Goal: Task Accomplishment & Management: Manage account settings

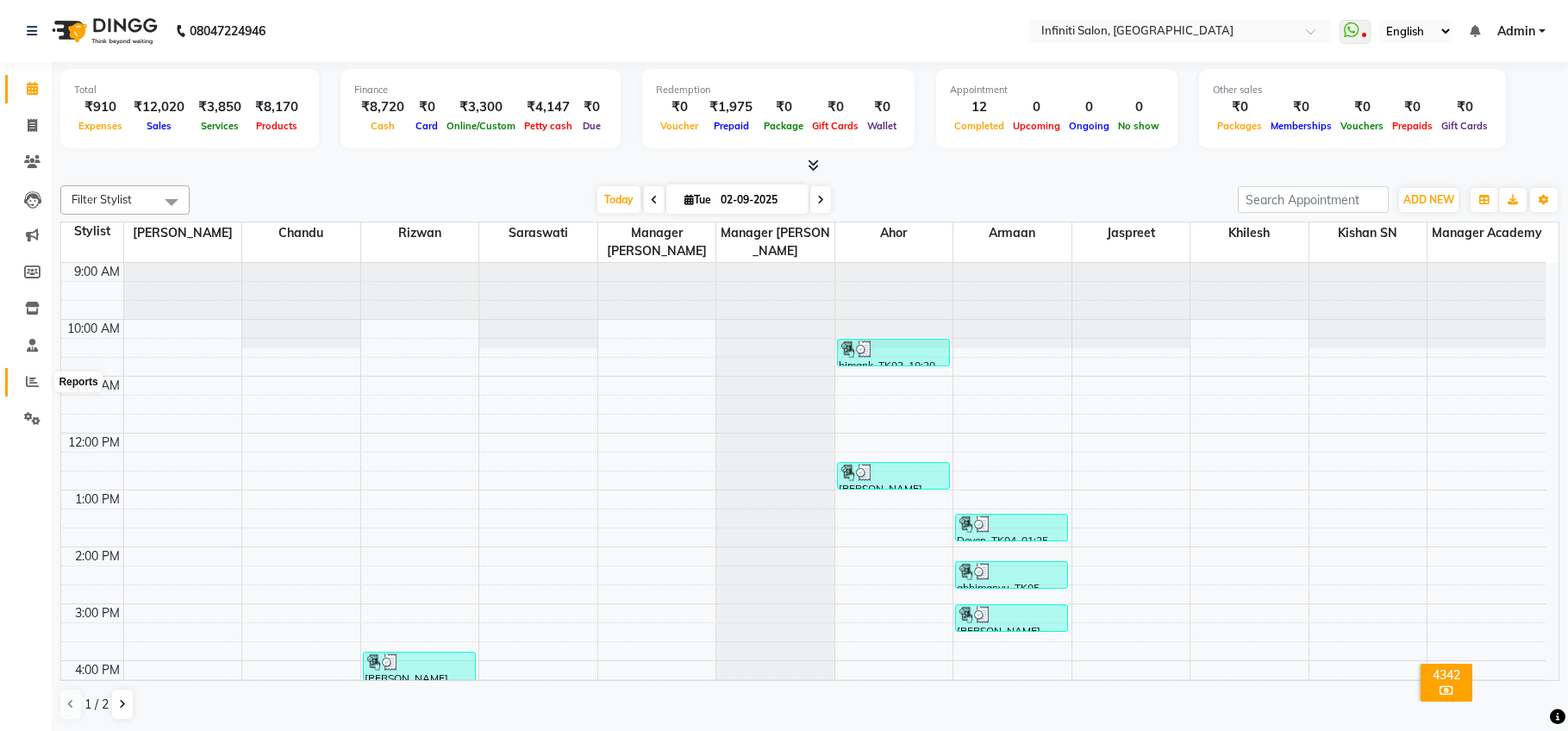
click at [20, 384] on span at bounding box center [32, 382] width 30 height 20
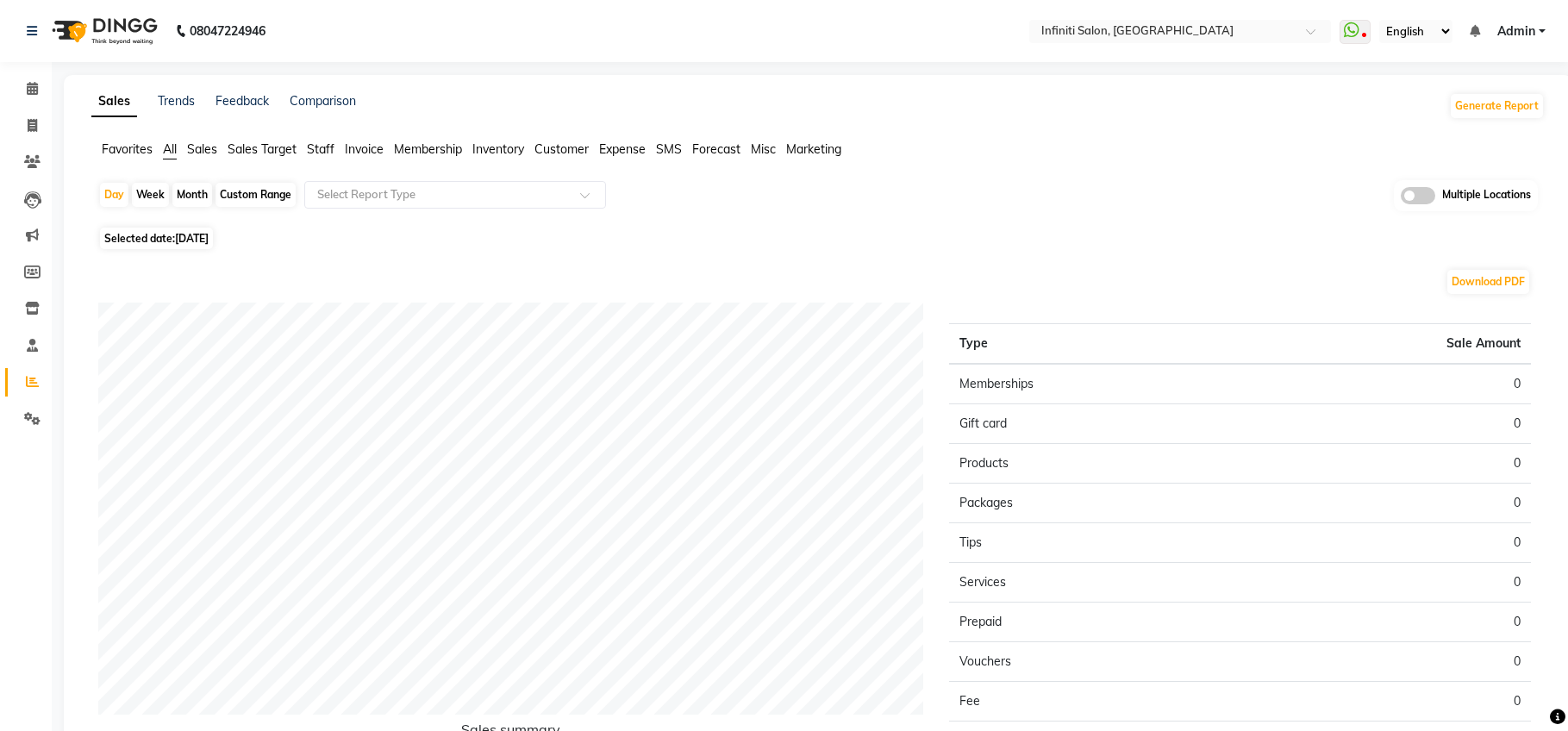
click at [361, 148] on span "Invoice" at bounding box center [364, 149] width 39 height 15
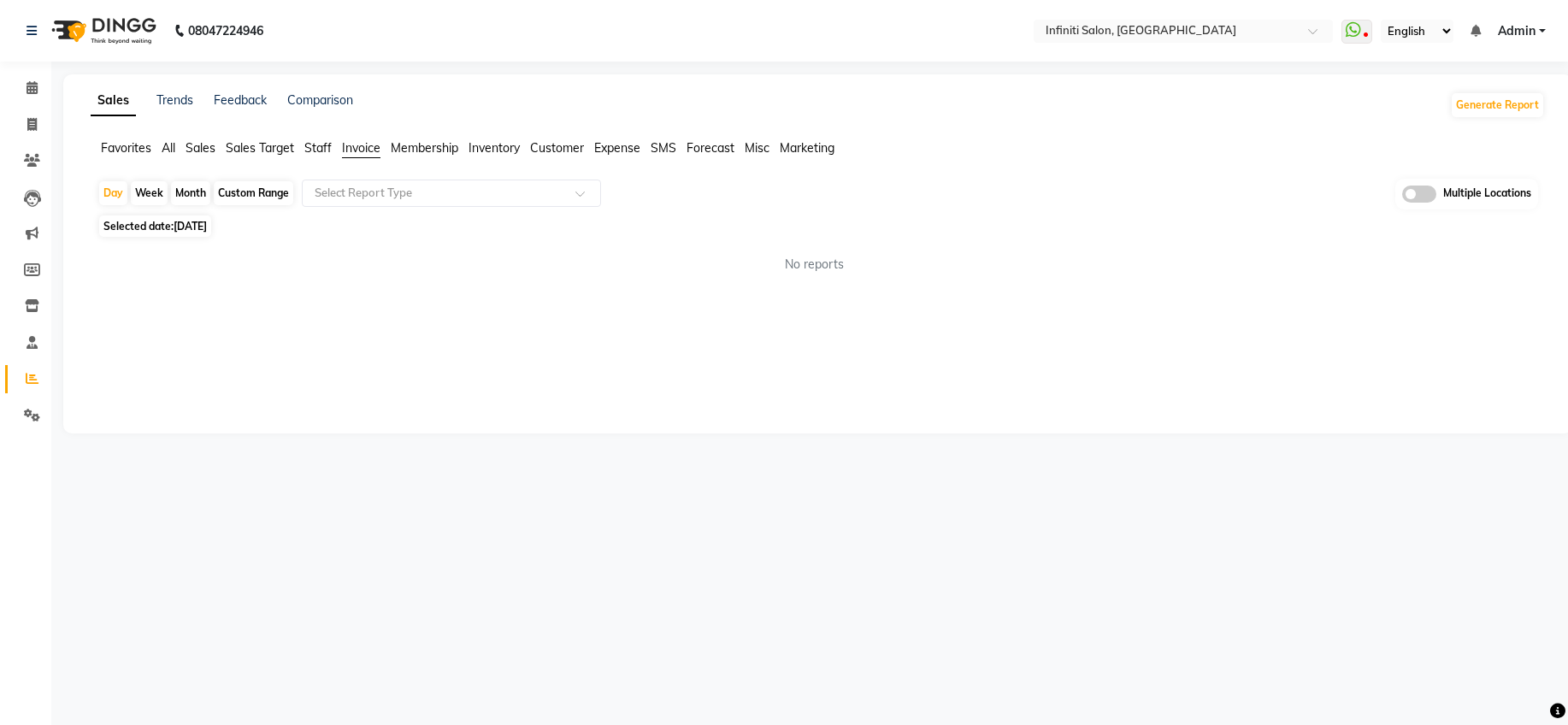
click at [188, 198] on div "Month" at bounding box center [190, 192] width 39 height 24
select select "9"
select select "2025"
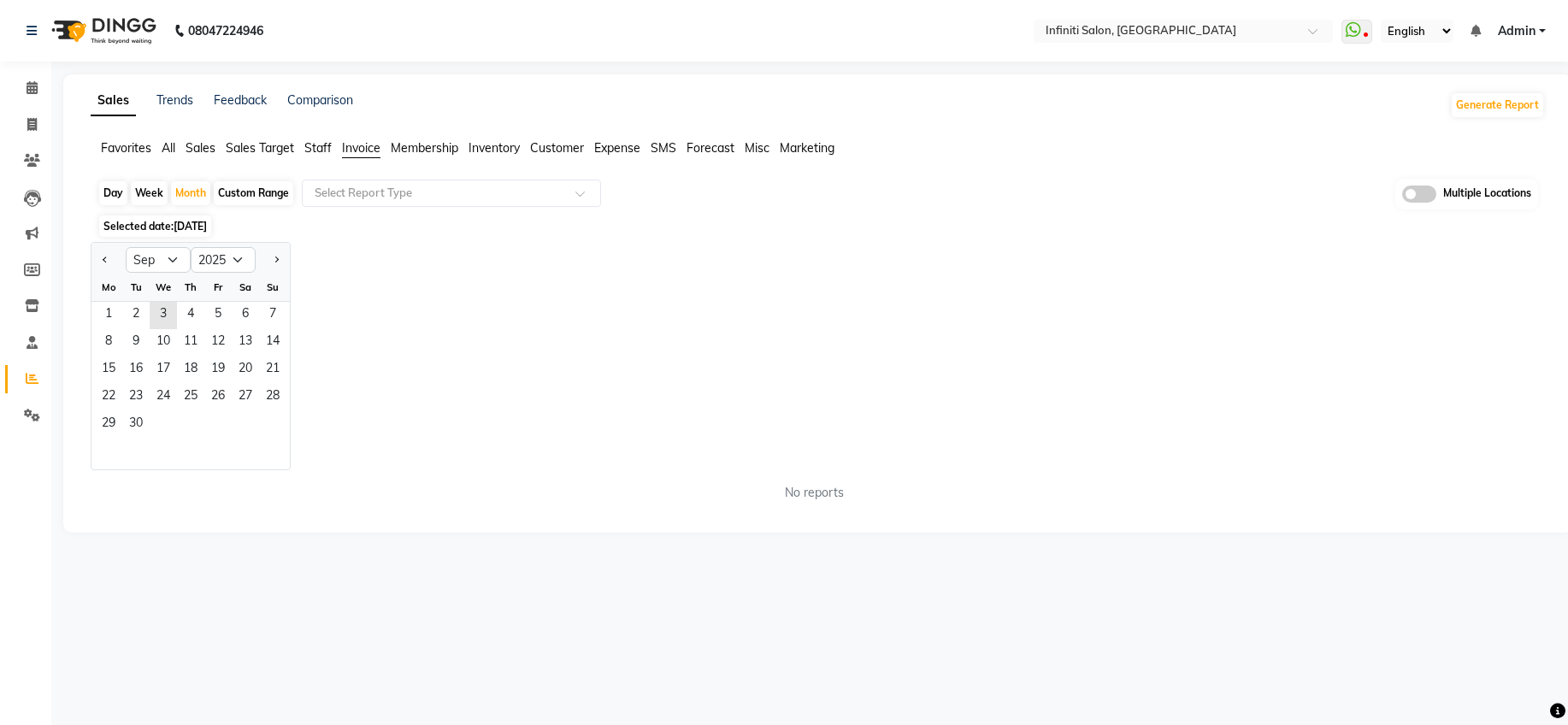
click at [115, 263] on div at bounding box center [109, 259] width 34 height 28
click at [109, 263] on button "Previous month" at bounding box center [105, 259] width 13 height 28
select select "8"
click at [208, 316] on span "1" at bounding box center [218, 315] width 28 height 28
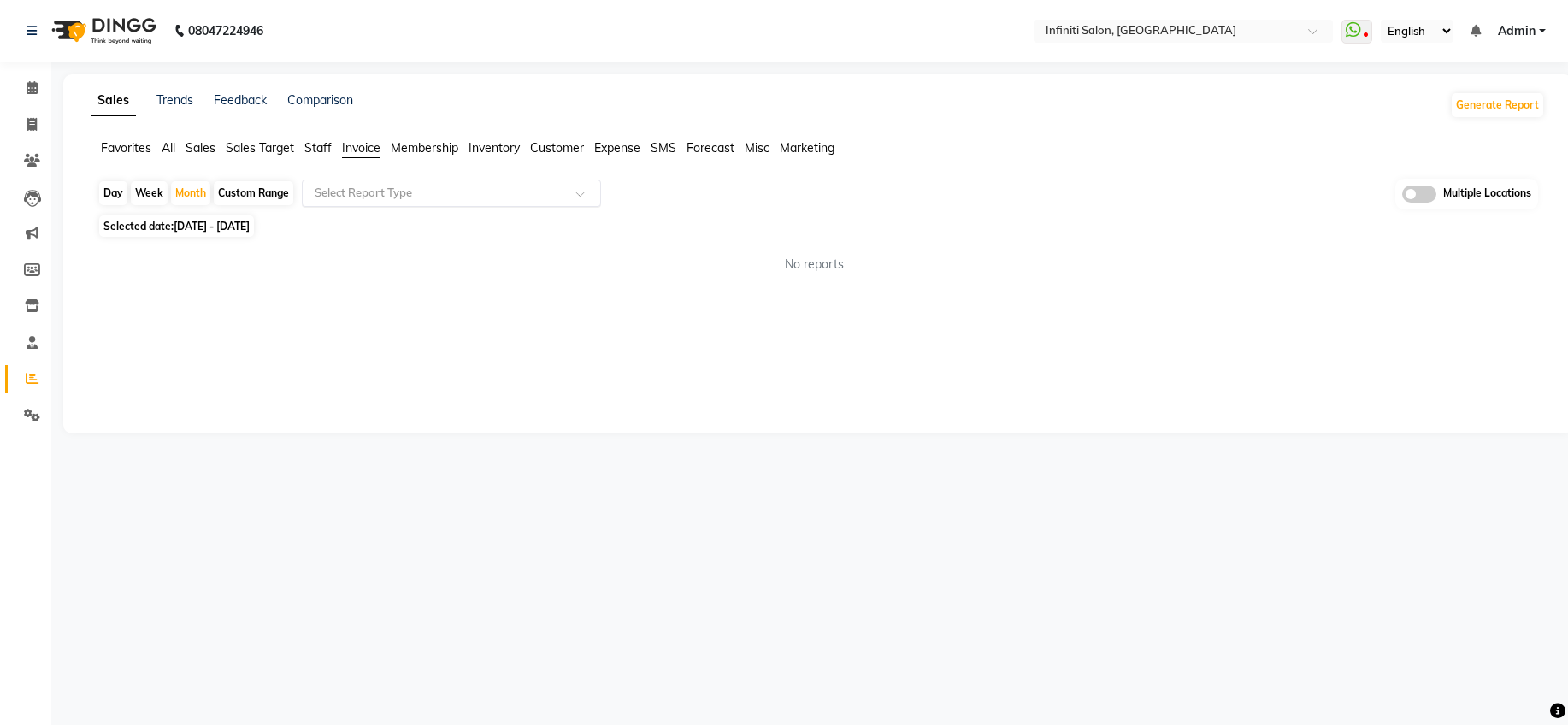
click at [390, 200] on input "text" at bounding box center [433, 193] width 246 height 17
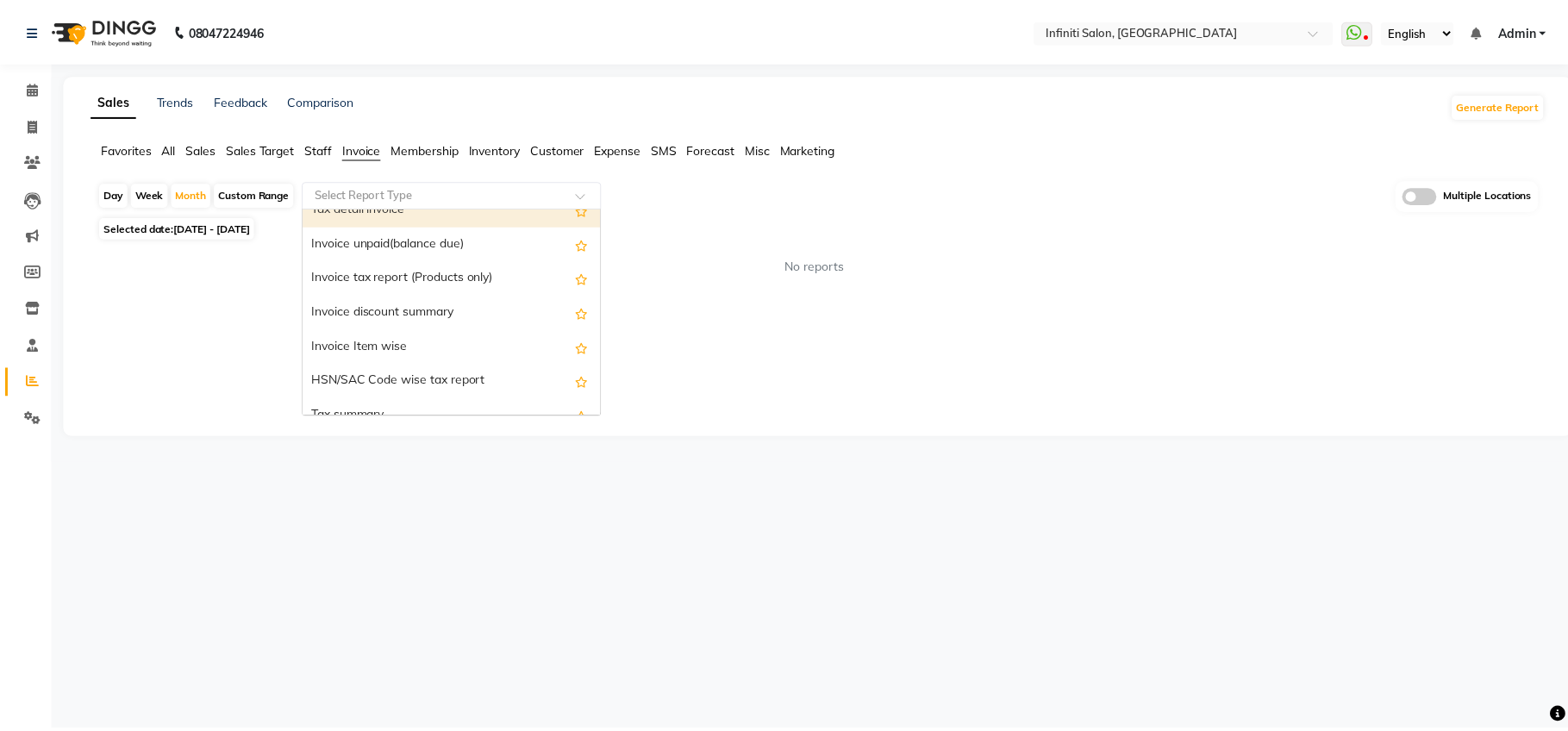
scroll to position [102, 0]
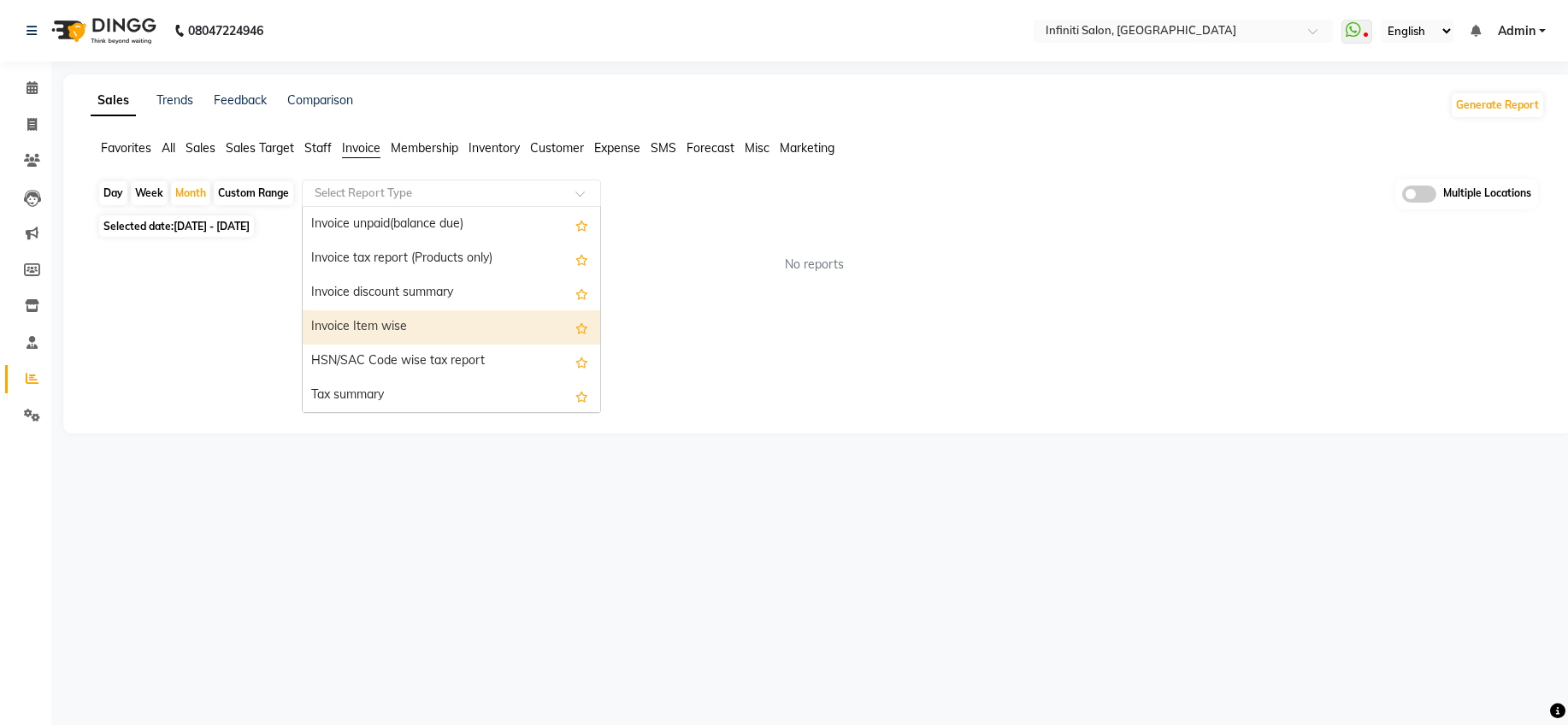
click at [396, 310] on div "Invoice Item wise" at bounding box center [451, 327] width 298 height 34
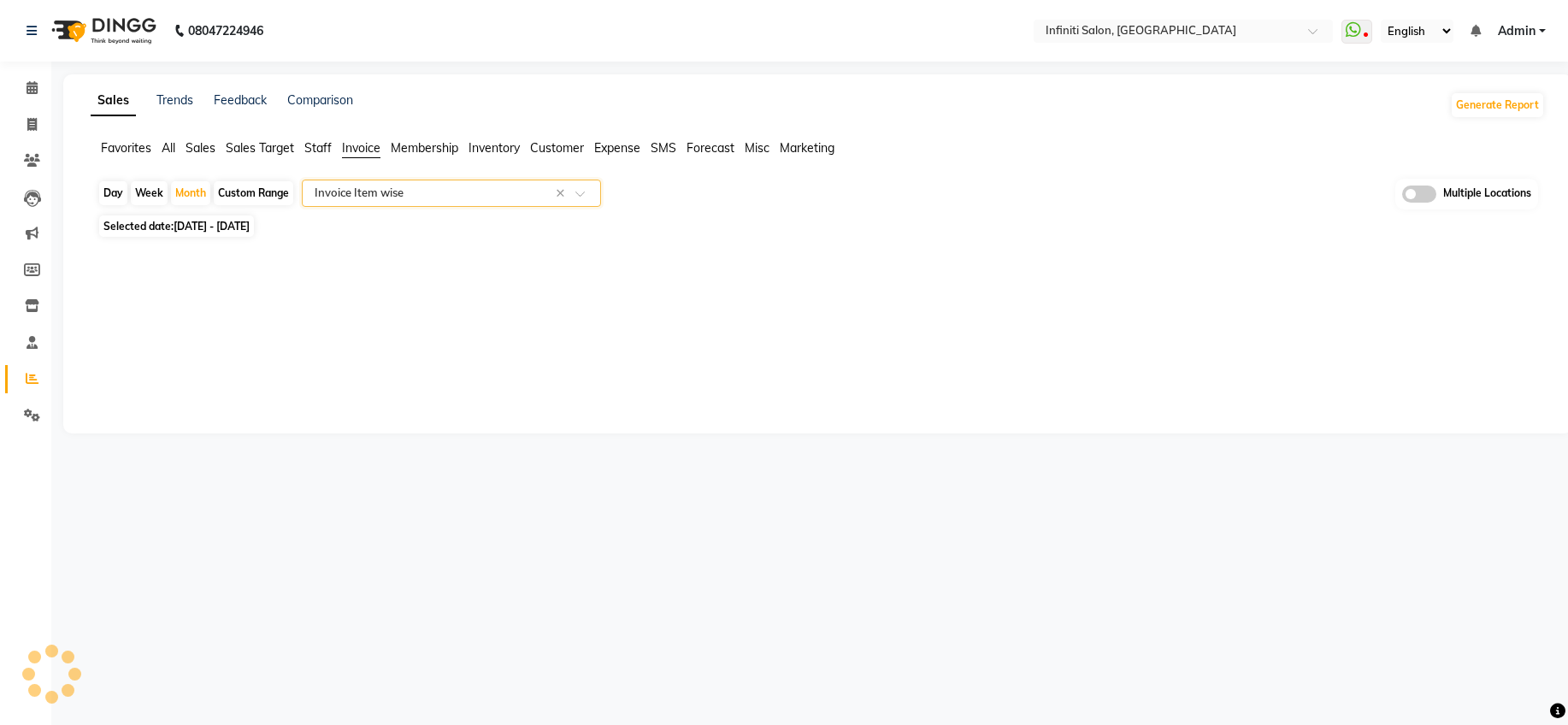
select select "full_report"
select select "csv"
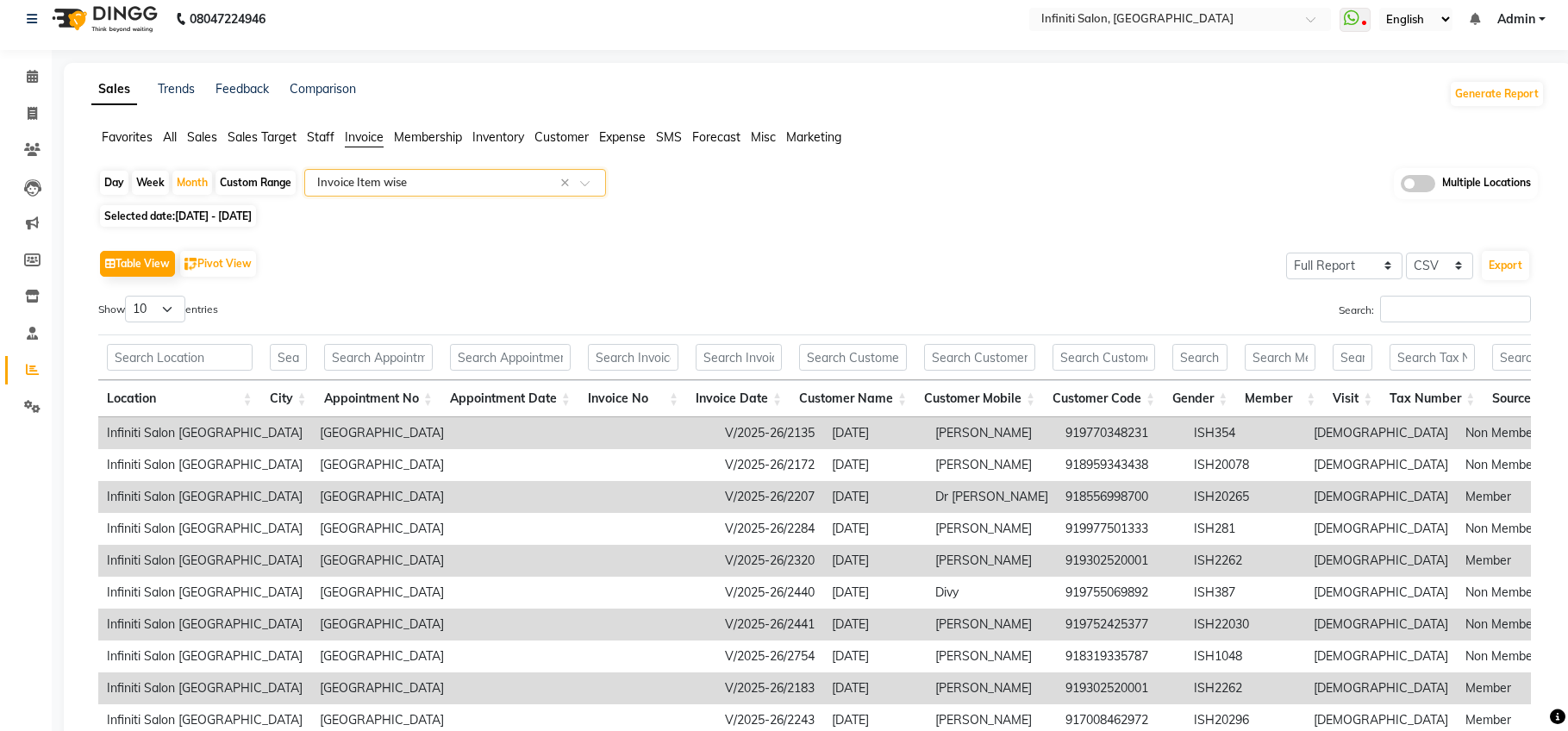
scroll to position [13, 0]
click at [1499, 267] on button "Export" at bounding box center [1505, 264] width 47 height 29
click at [30, 115] on icon at bounding box center [33, 112] width 10 height 13
select select "service"
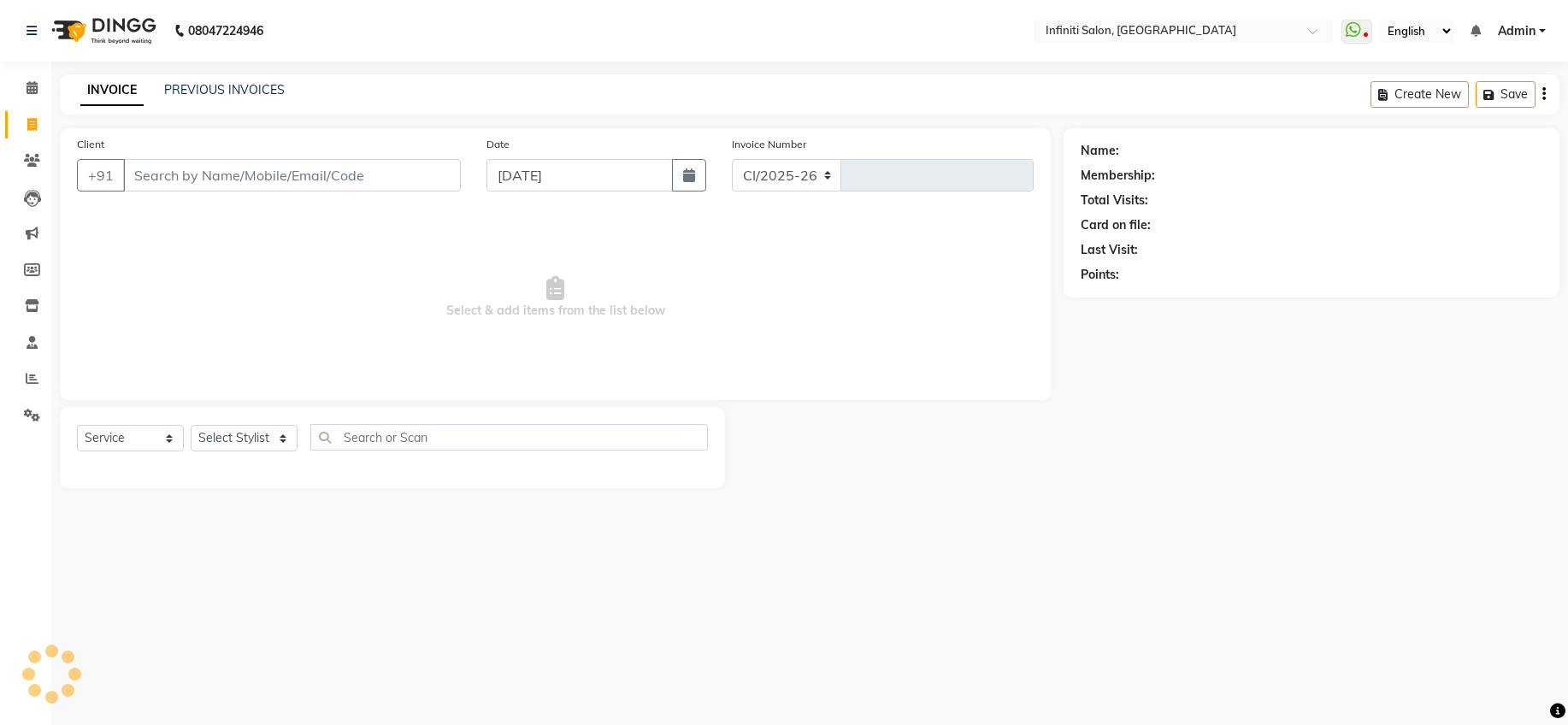
select select "5804"
type input "2781"
click at [786, 188] on select "CI/2025-26 V/2025-26" at bounding box center [786, 175] width 110 height 33
click at [775, 172] on select "CI/2025-26 V/2025-26" at bounding box center [786, 175] width 110 height 33
select select "7942"
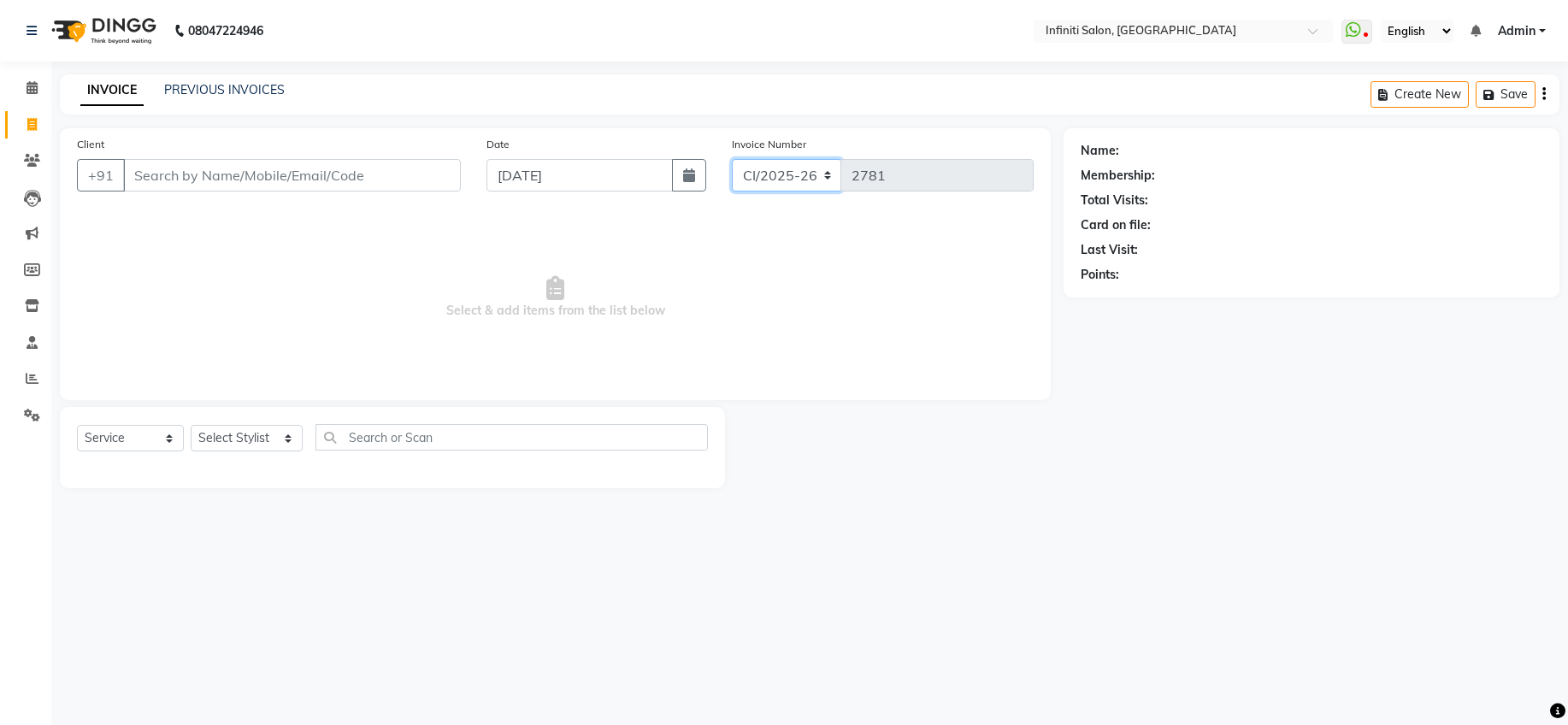
type input "0302"
click at [774, 177] on select "CI/2025-26 V/2025-26" at bounding box center [786, 175] width 110 height 33
select select "5804"
type input "2781"
click at [262, 84] on link "PREVIOUS INVOICES" at bounding box center [225, 90] width 121 height 15
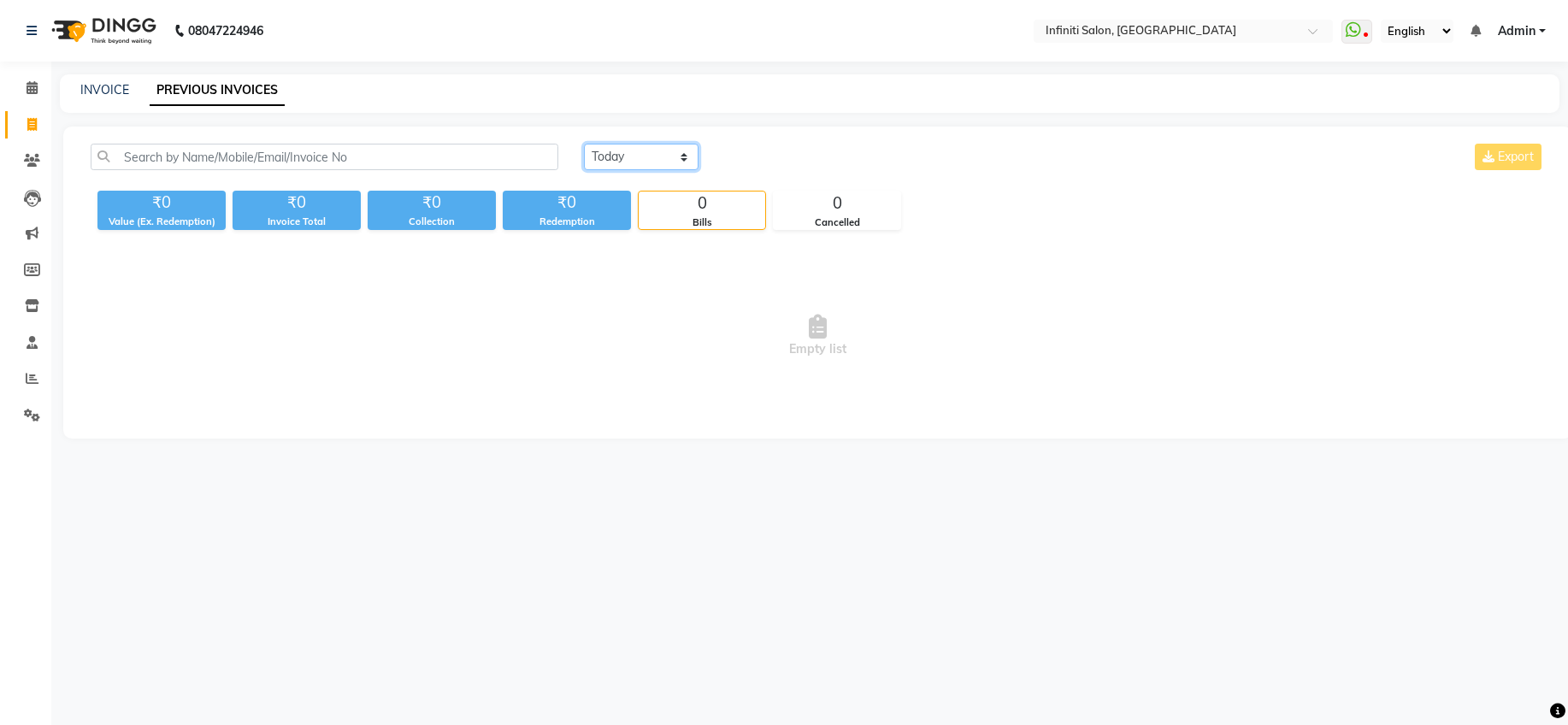
click at [653, 165] on select "Today Yesterday Custom Range" at bounding box center [641, 157] width 115 height 27
select select "range"
click at [763, 157] on input "03-09-2025" at bounding box center [780, 157] width 120 height 24
select select "9"
select select "2025"
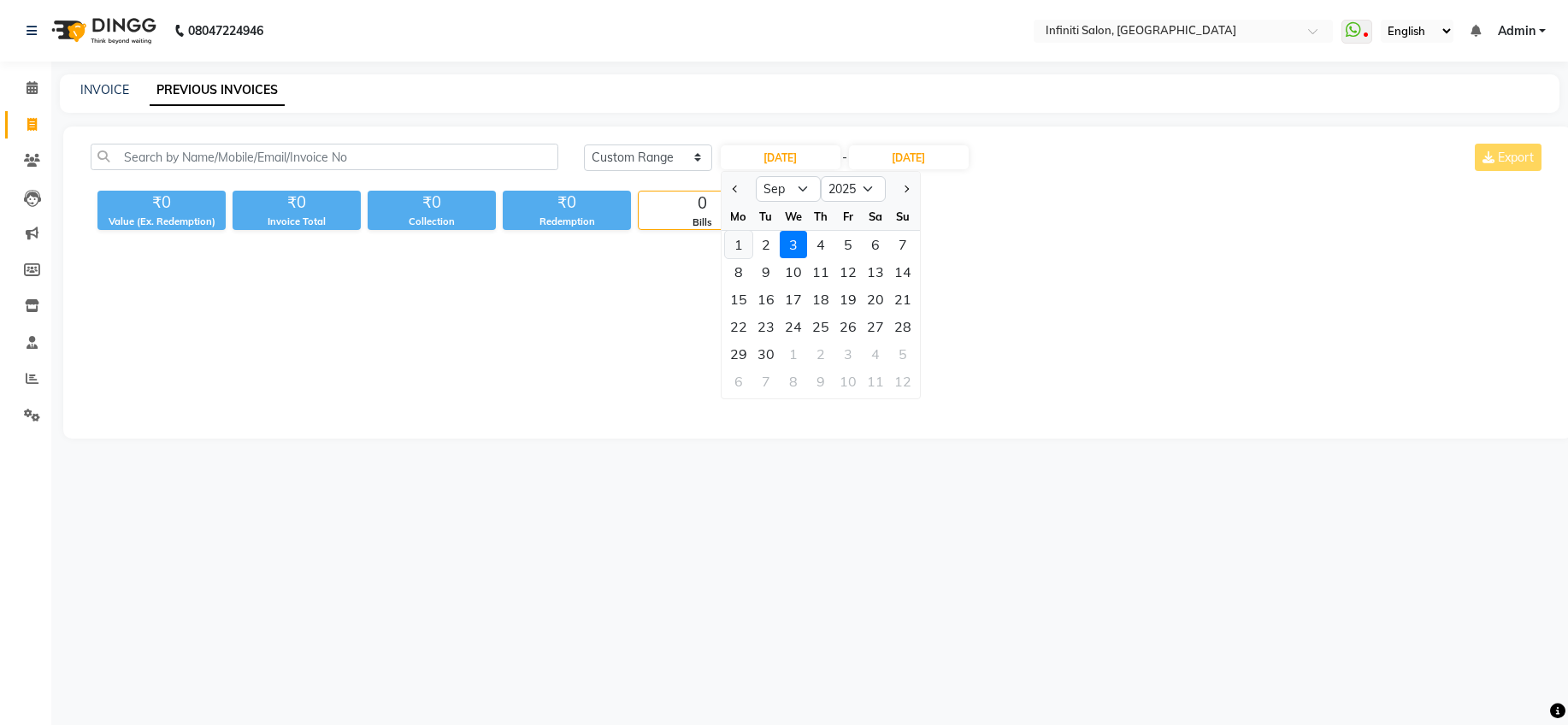
click at [740, 240] on div "1" at bounding box center [739, 244] width 28 height 28
type input "[DATE]"
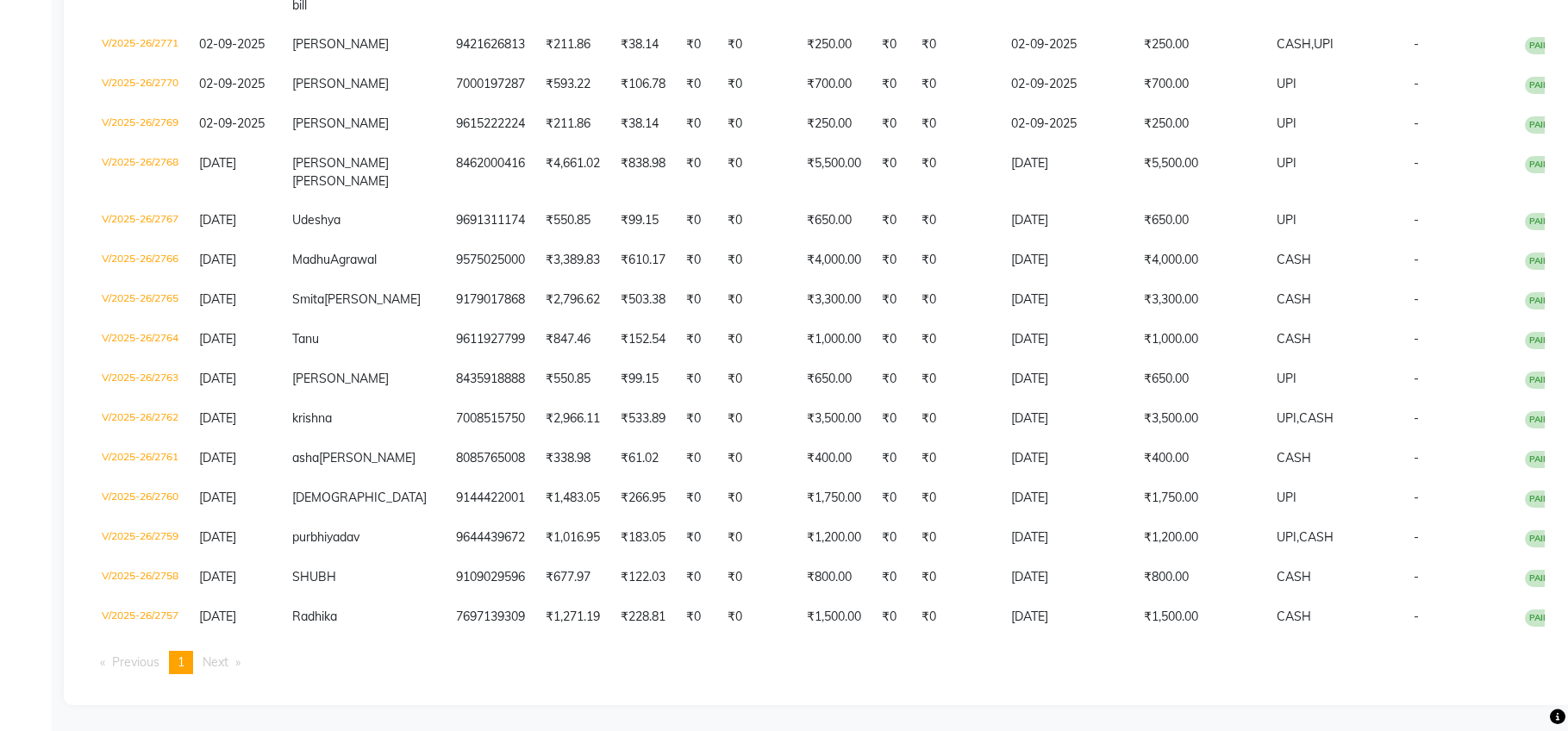
scroll to position [745, 0]
click at [216, 667] on span "Next page" at bounding box center [215, 662] width 26 height 15
click at [218, 662] on span "Next page" at bounding box center [215, 662] width 26 height 15
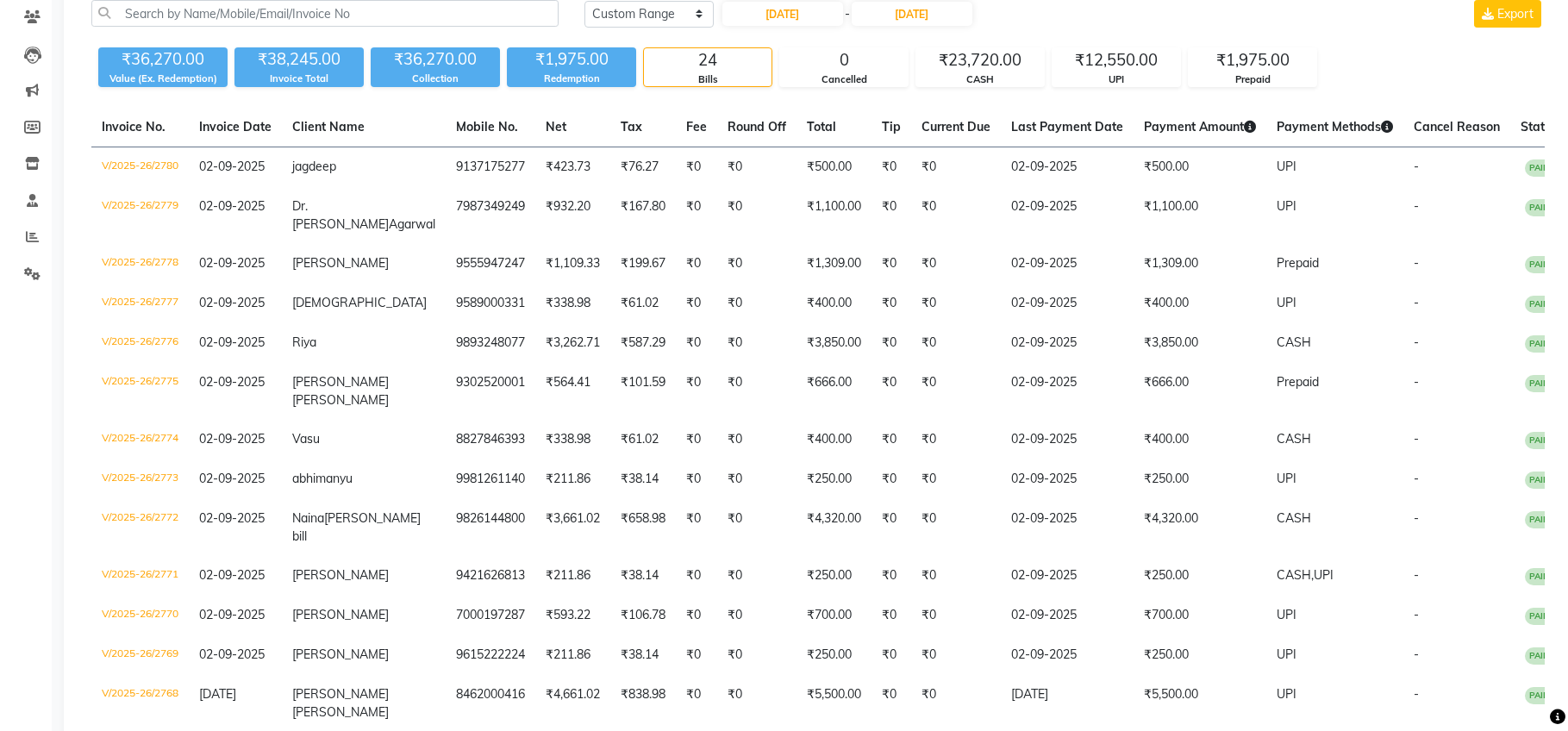
scroll to position [0, 0]
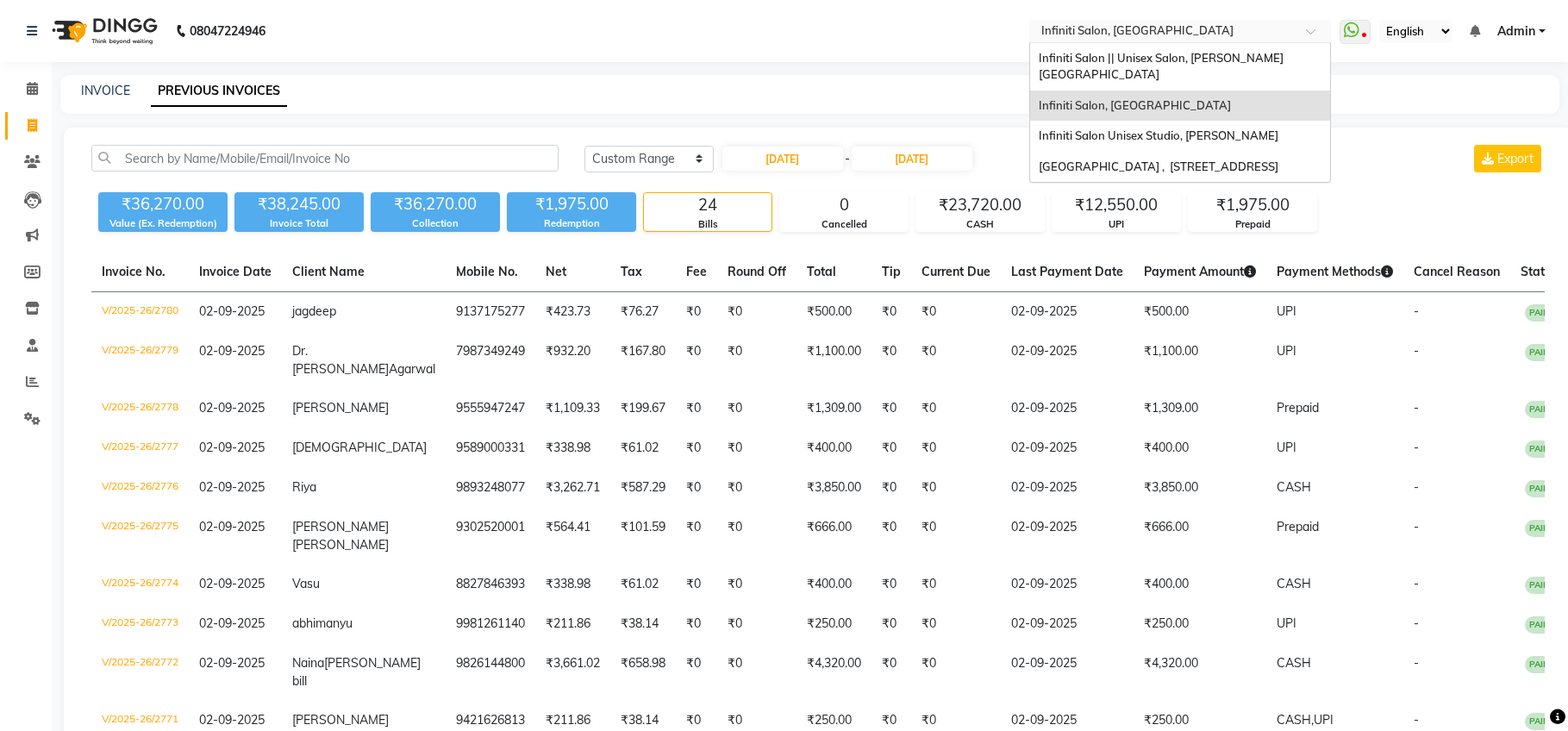
click at [1151, 30] on input "text" at bounding box center [1163, 33] width 250 height 17
click at [1166, 128] on span "Infiniti Salon Unisex Studio, Devendra Nagar" at bounding box center [1159, 135] width 239 height 14
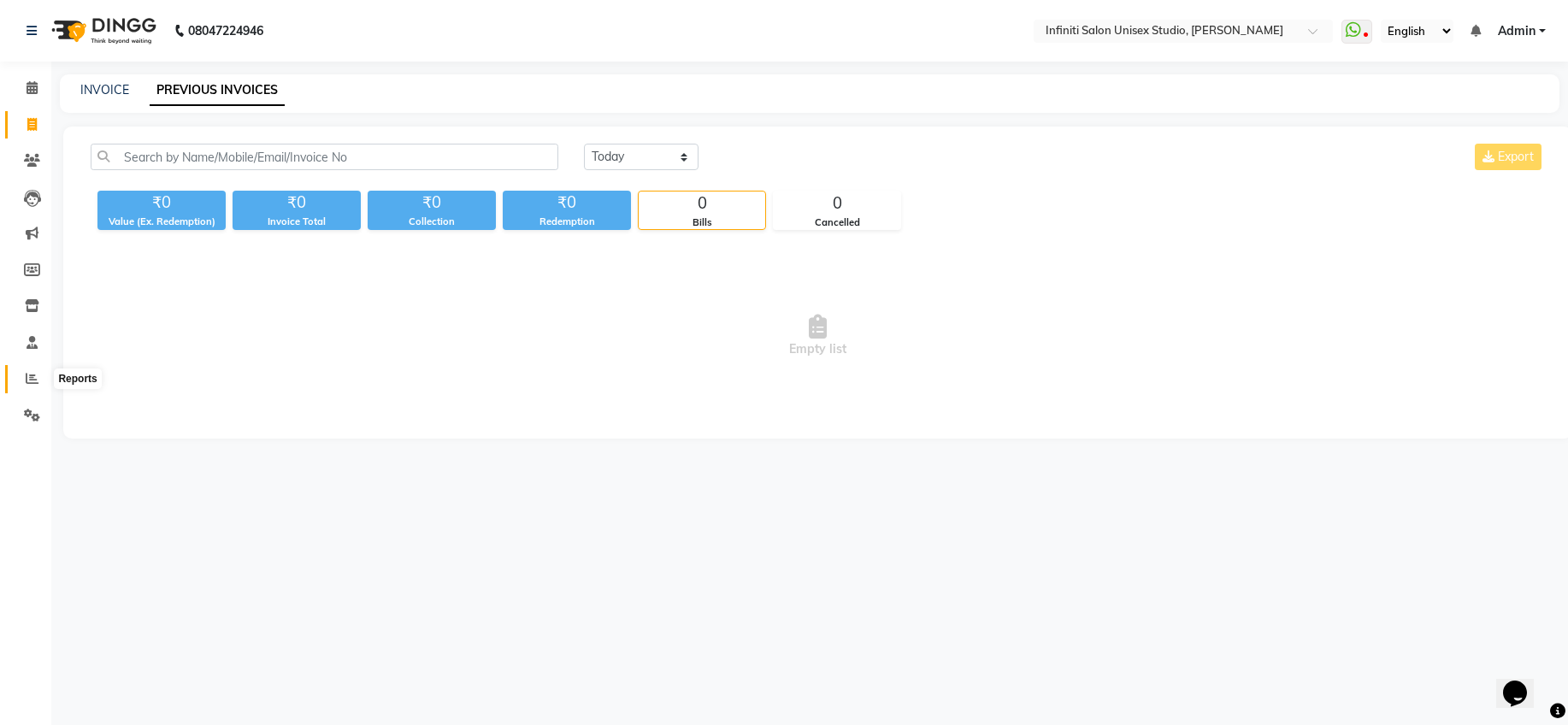
click at [28, 377] on icon at bounding box center [32, 378] width 12 height 12
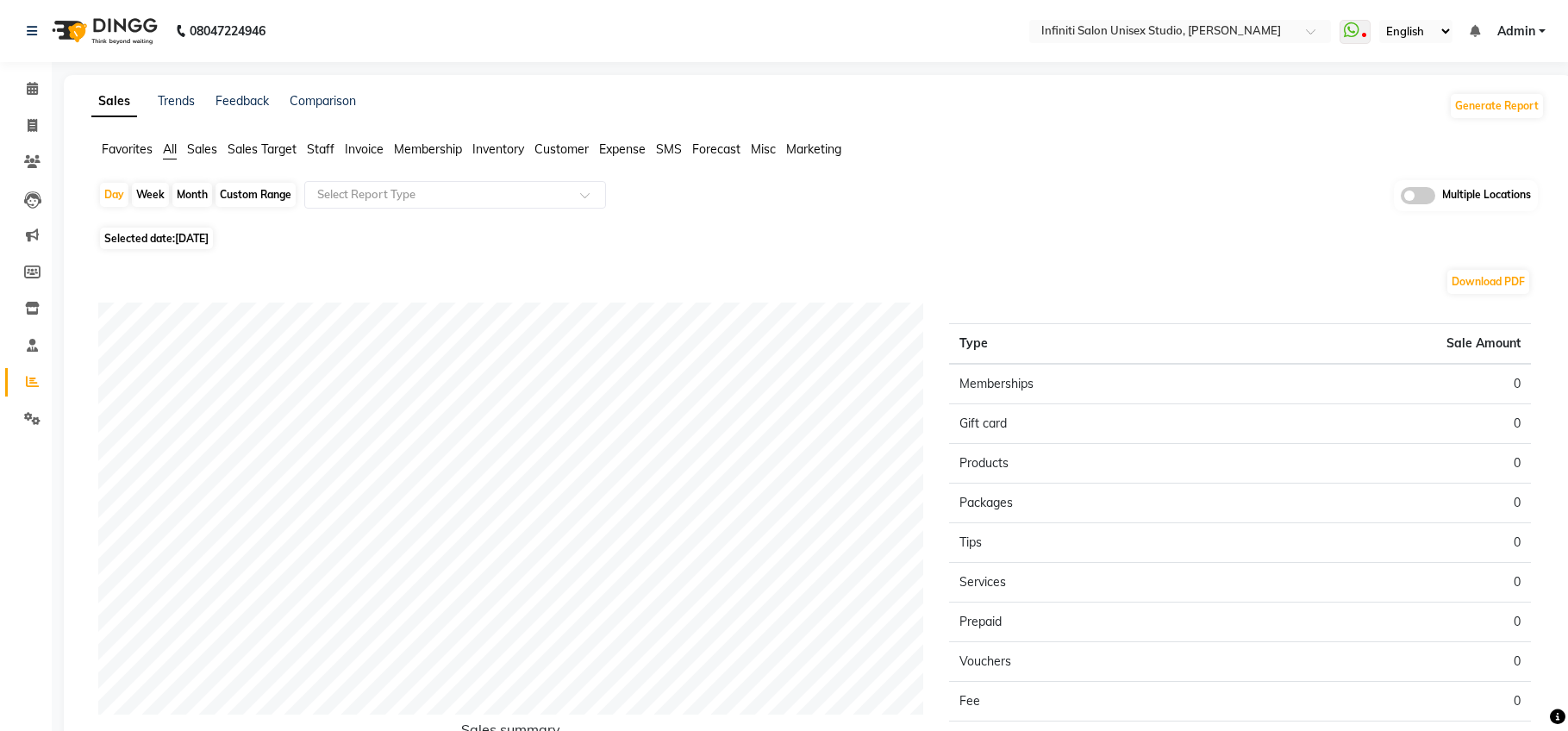
click at [372, 151] on span "Invoice" at bounding box center [364, 149] width 39 height 15
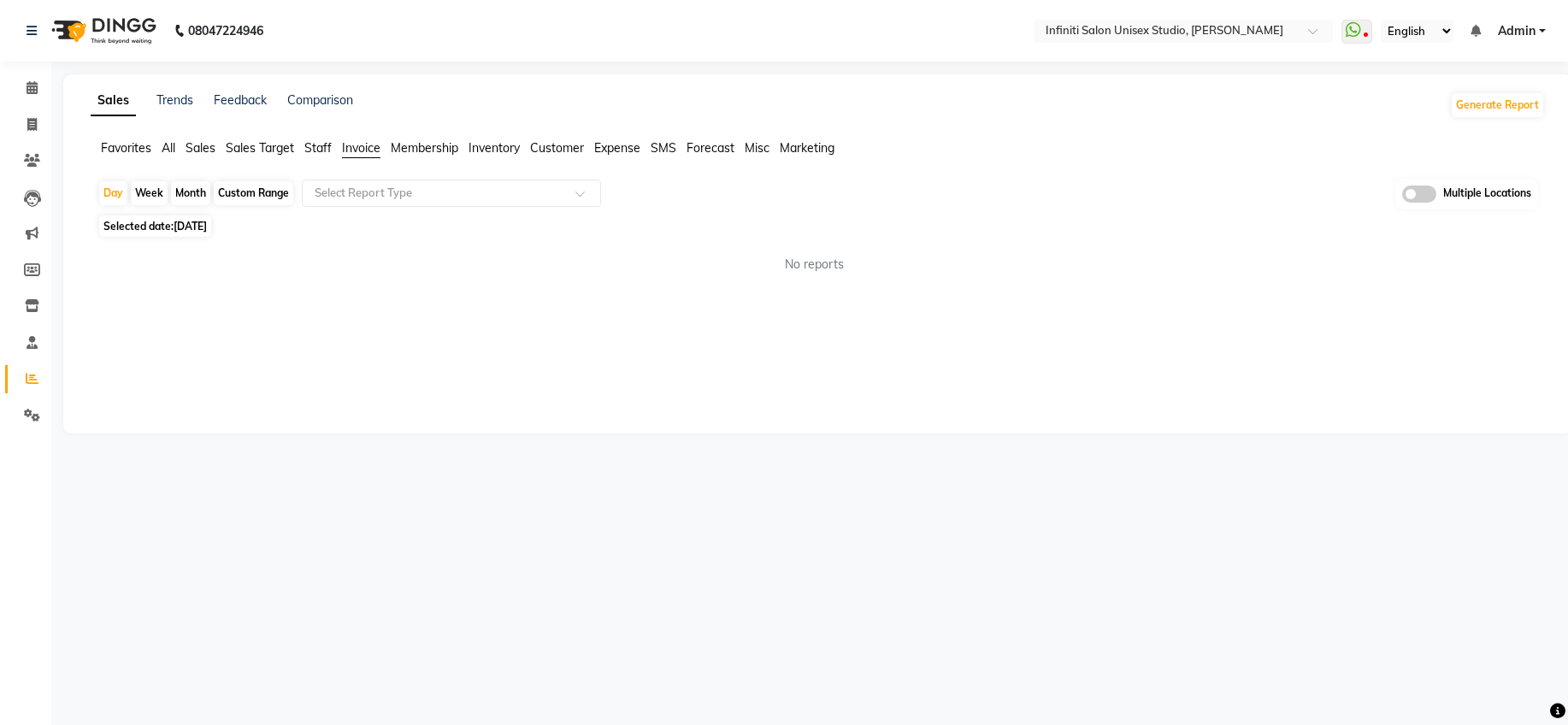
click at [198, 189] on div "Month" at bounding box center [190, 192] width 39 height 24
select select "9"
select select "2025"
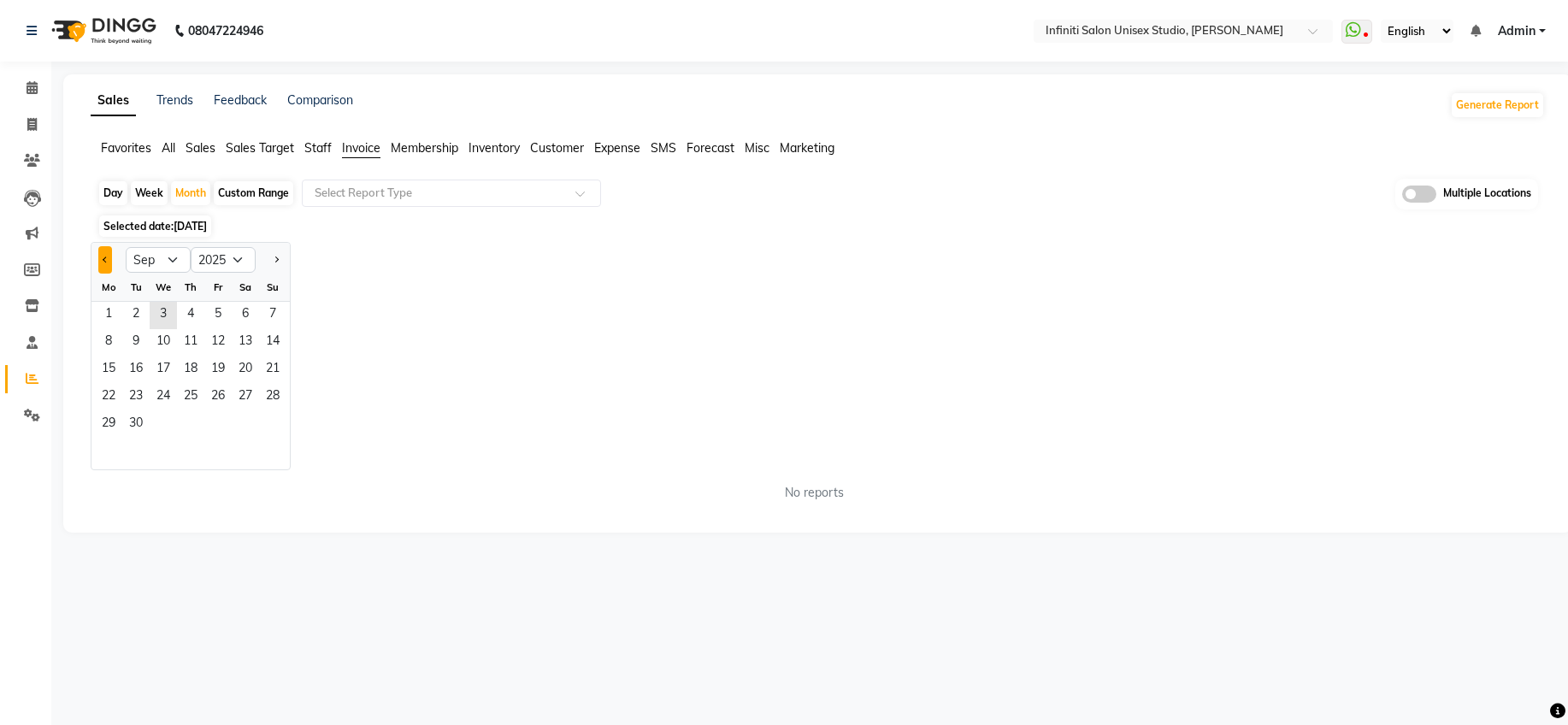
click at [103, 260] on span "Previous month" at bounding box center [105, 258] width 6 height 6
select select "8"
click at [232, 312] on span "2" at bounding box center [245, 315] width 28 height 28
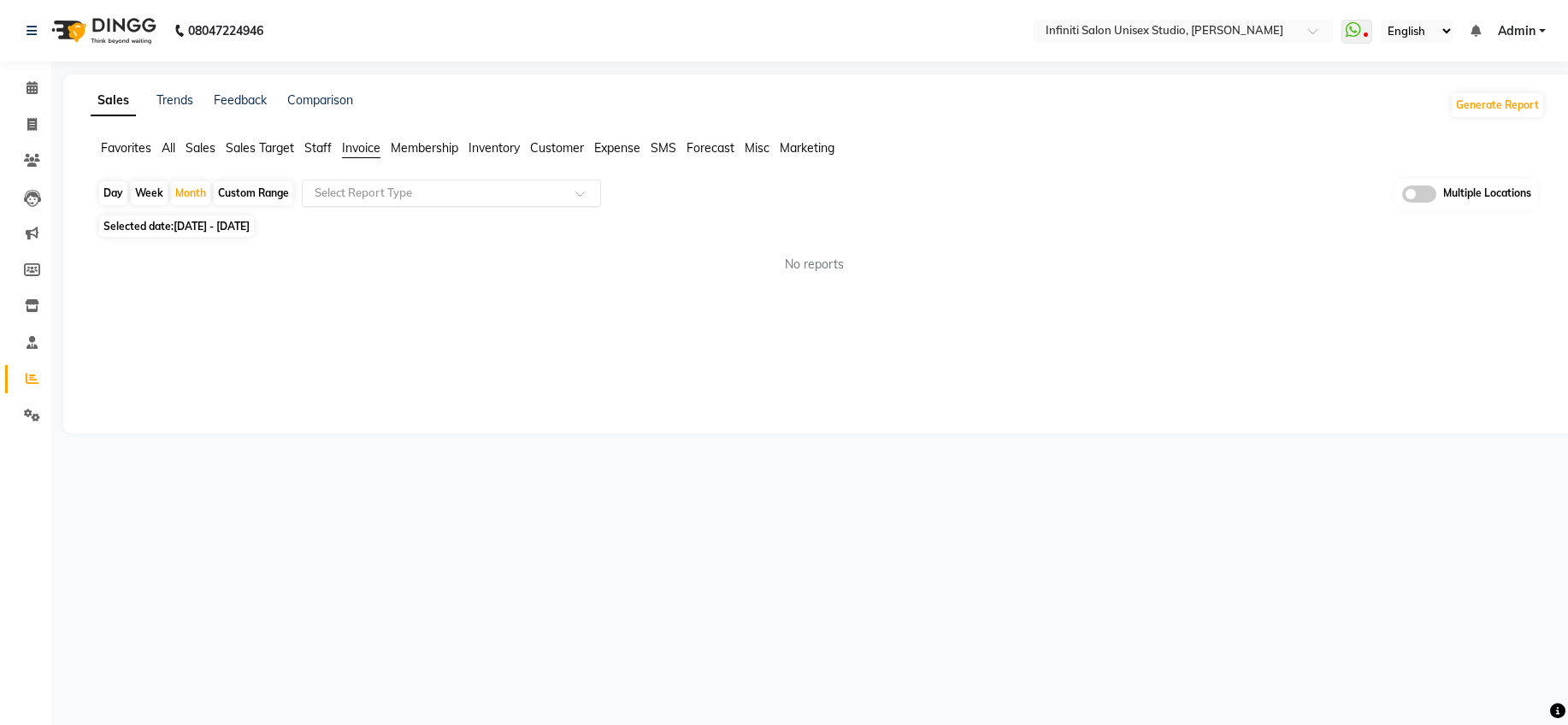
click at [342, 201] on div "Select Report Type" at bounding box center [451, 193] width 299 height 28
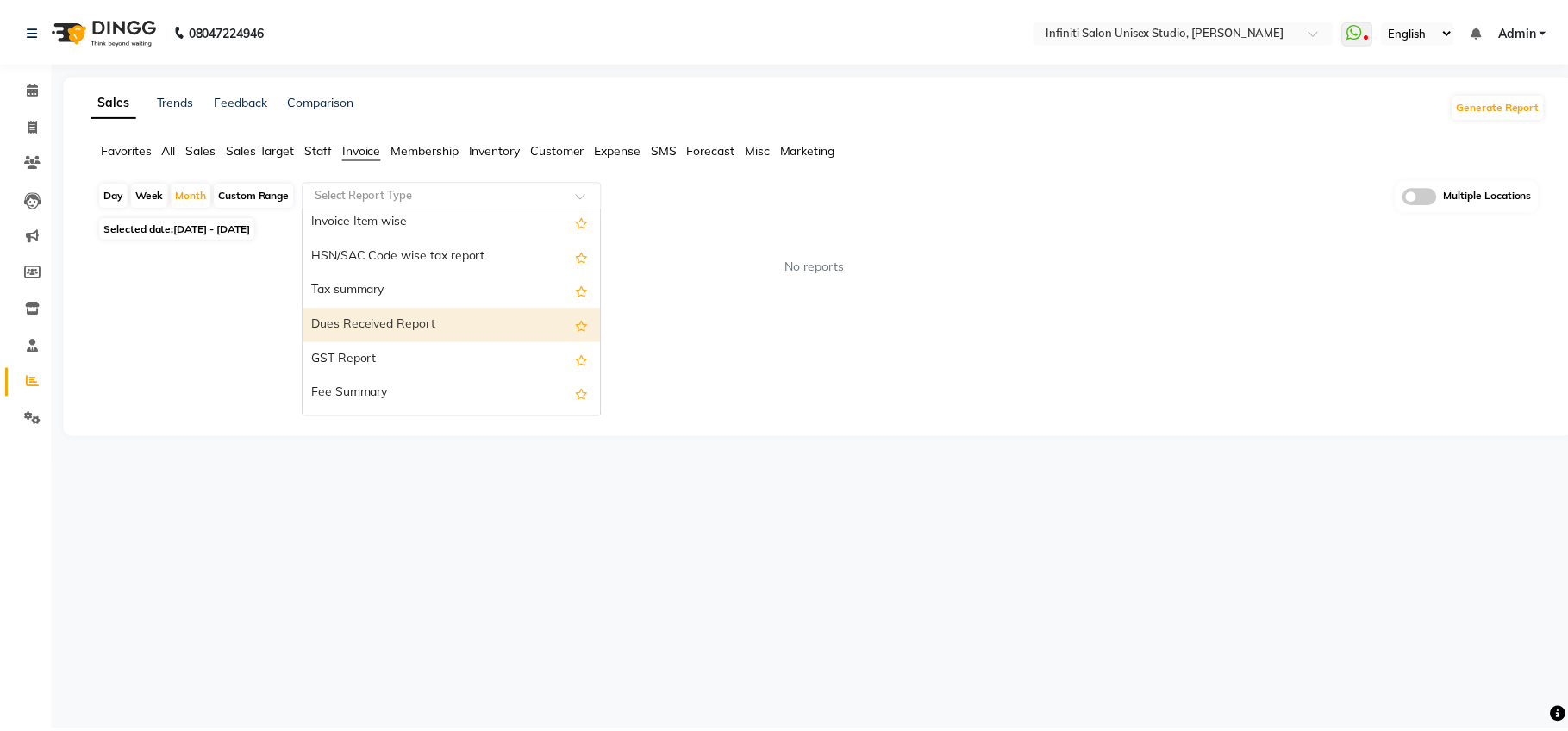
scroll to position [180, 0]
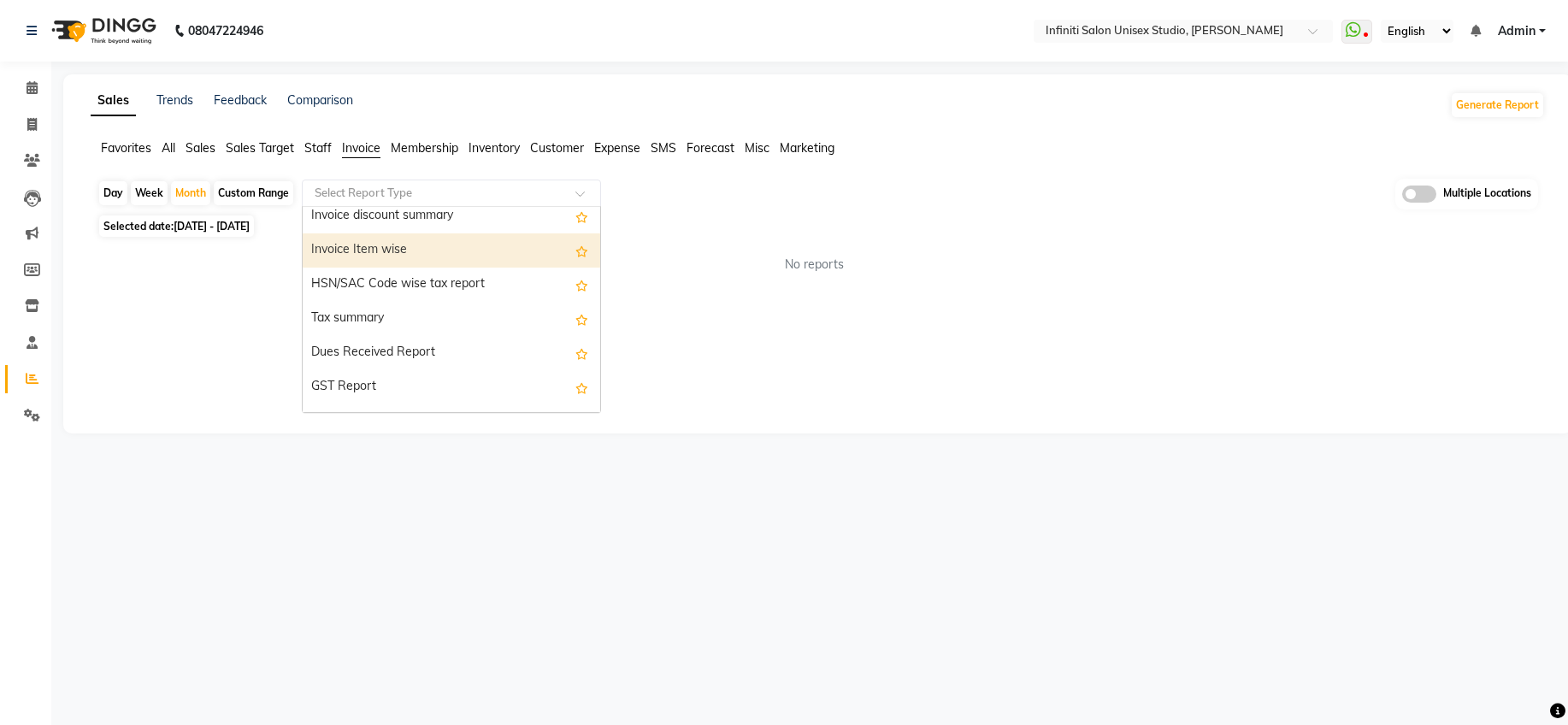
click at [384, 253] on div "Invoice Item wise" at bounding box center [451, 251] width 298 height 34
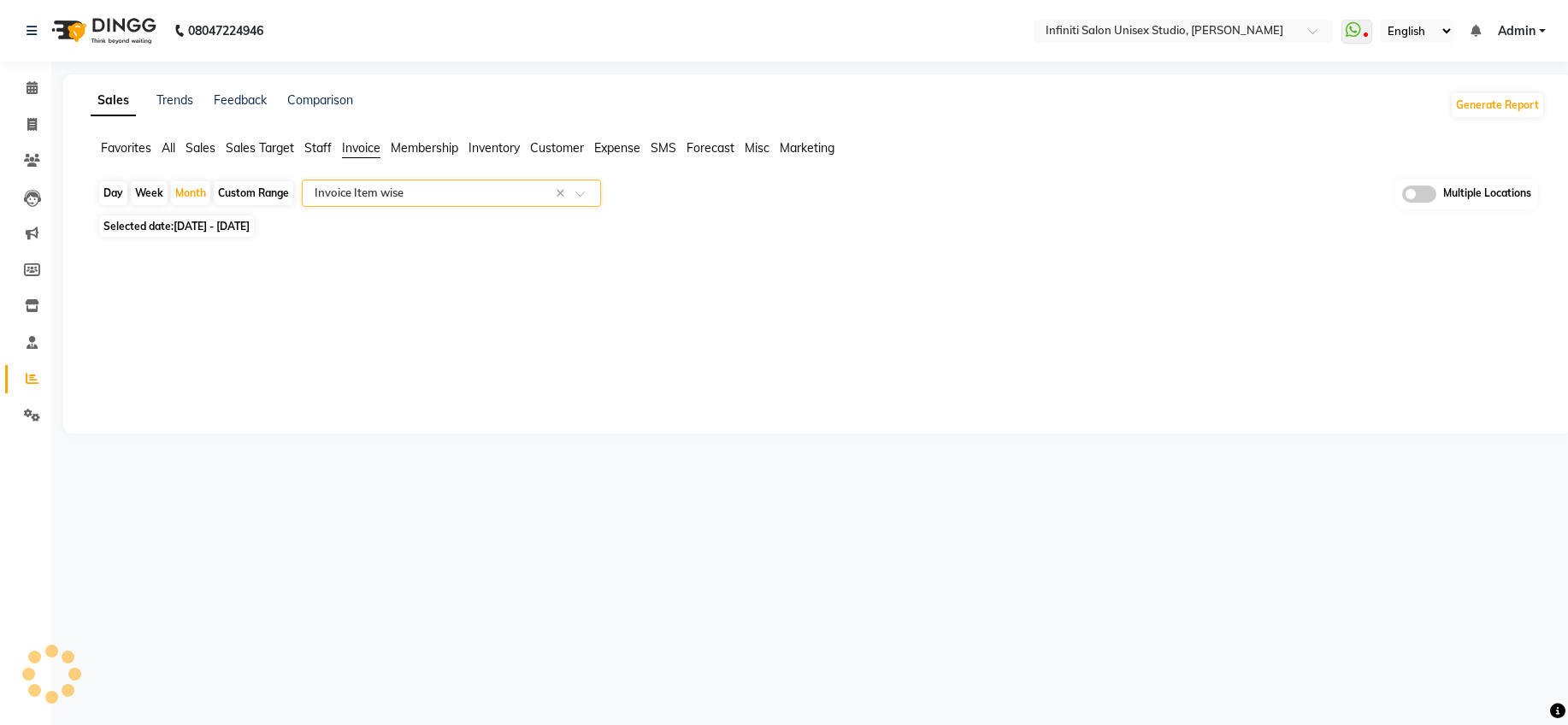
select select "full_report"
select select "csv"
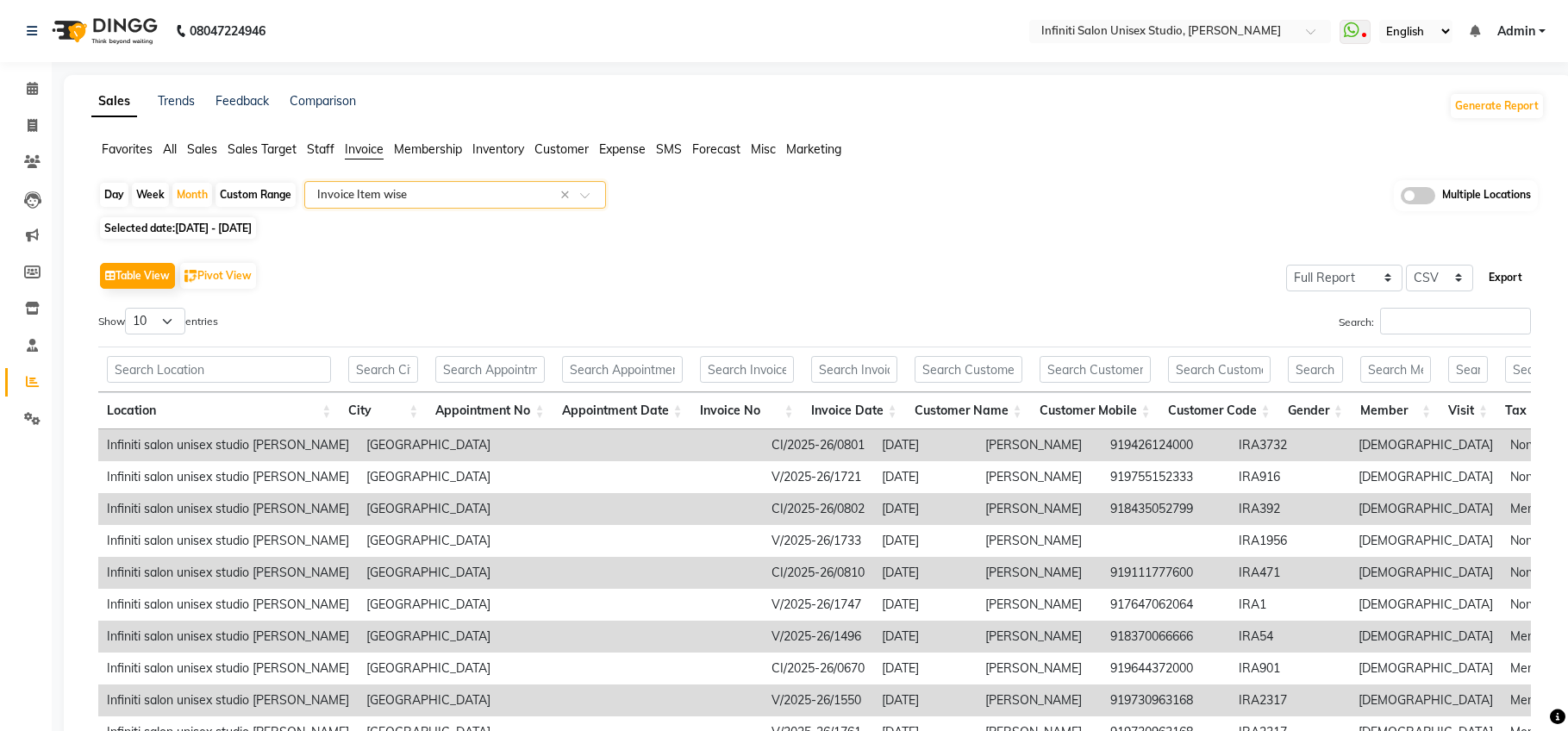
click at [1499, 275] on button "Export" at bounding box center [1505, 278] width 47 height 29
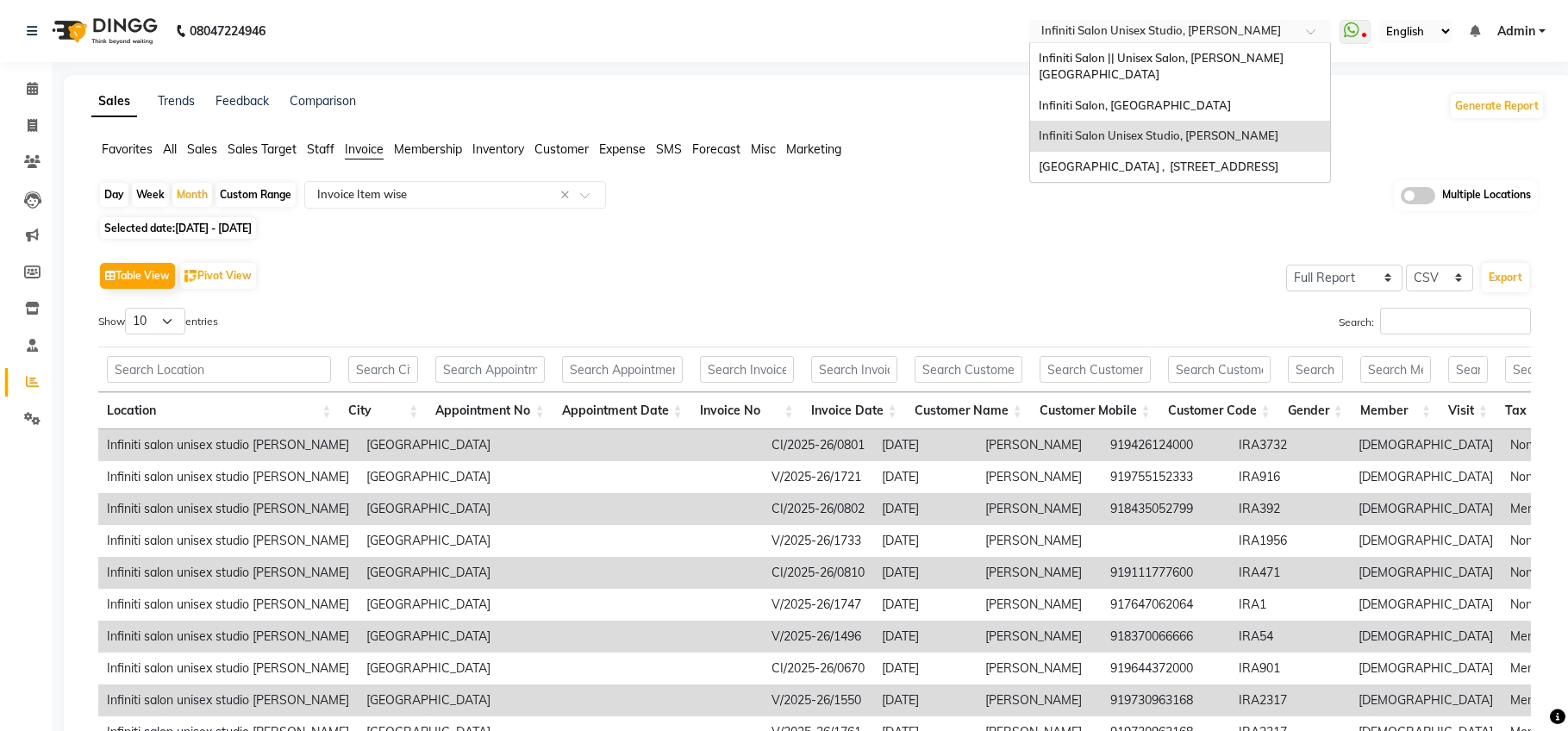
click at [1139, 29] on input "text" at bounding box center [1163, 33] width 250 height 17
click at [1151, 66] on div "Infiniti Salon || Unisex Salon, Choubey Colony" at bounding box center [1180, 67] width 300 height 47
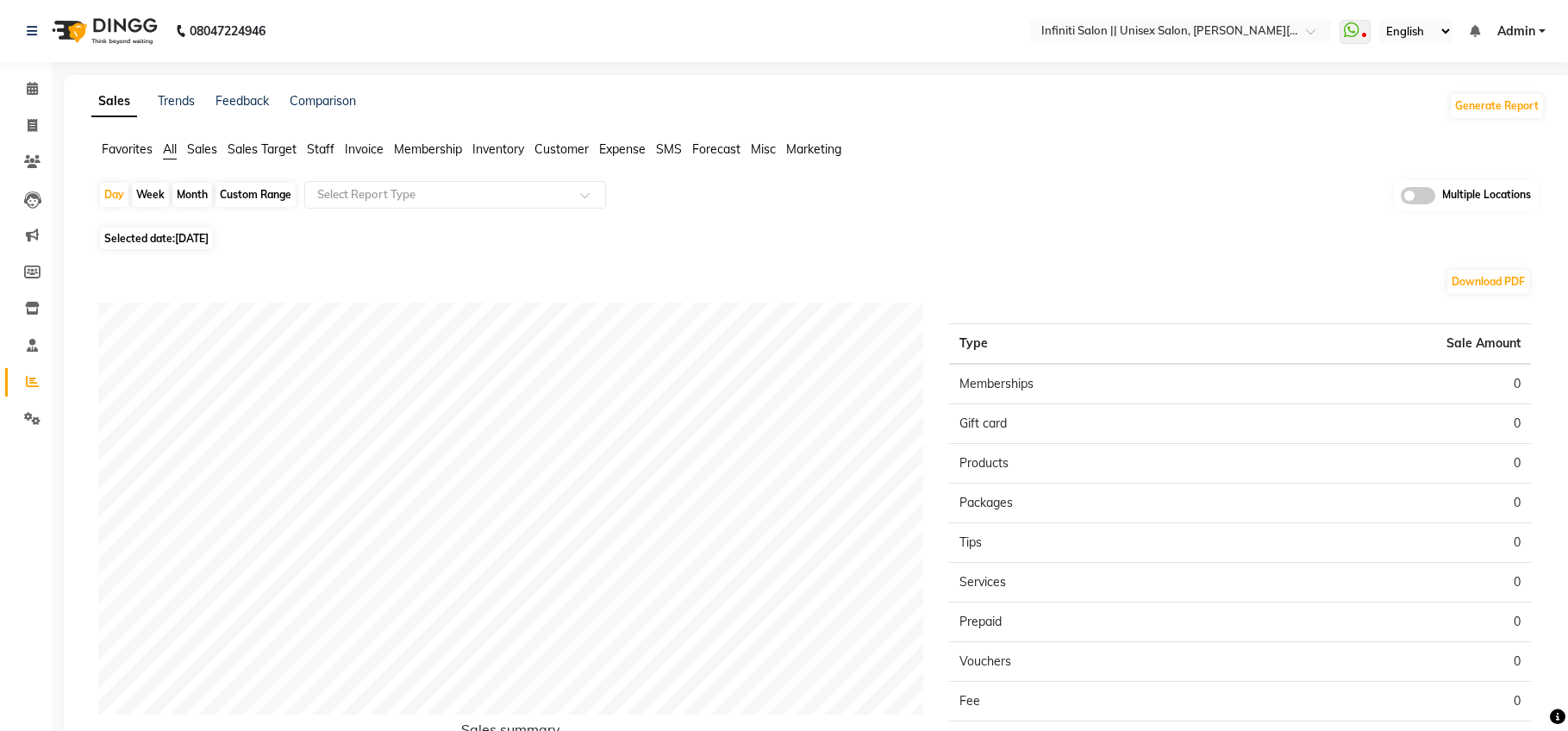
click at [195, 198] on div "Month" at bounding box center [192, 194] width 40 height 24
select select "9"
select select "2025"
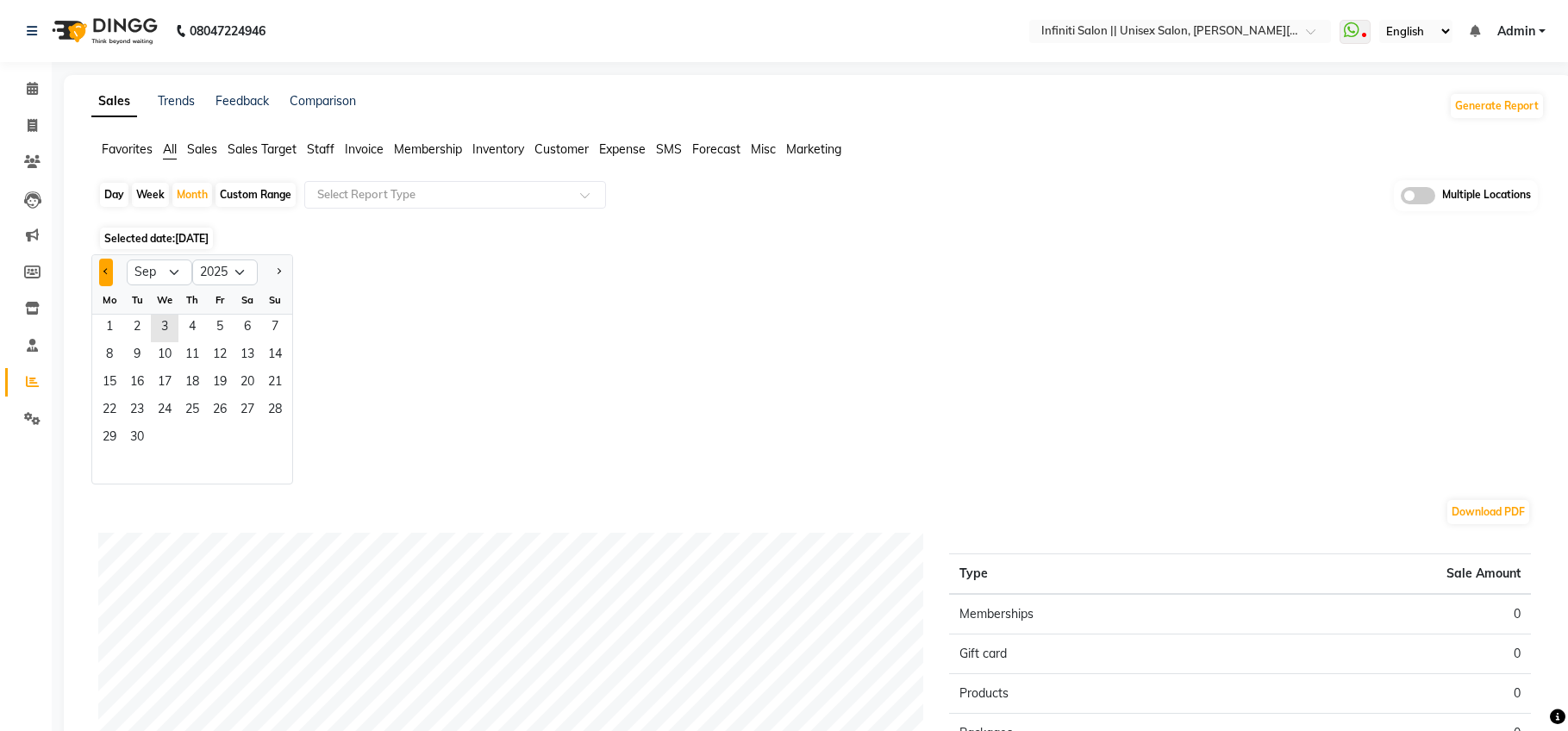
click at [110, 272] on button "Previous month" at bounding box center [106, 272] width 14 height 28
select select "8"
click at [178, 369] on span "13" at bounding box center [164, 383] width 28 height 28
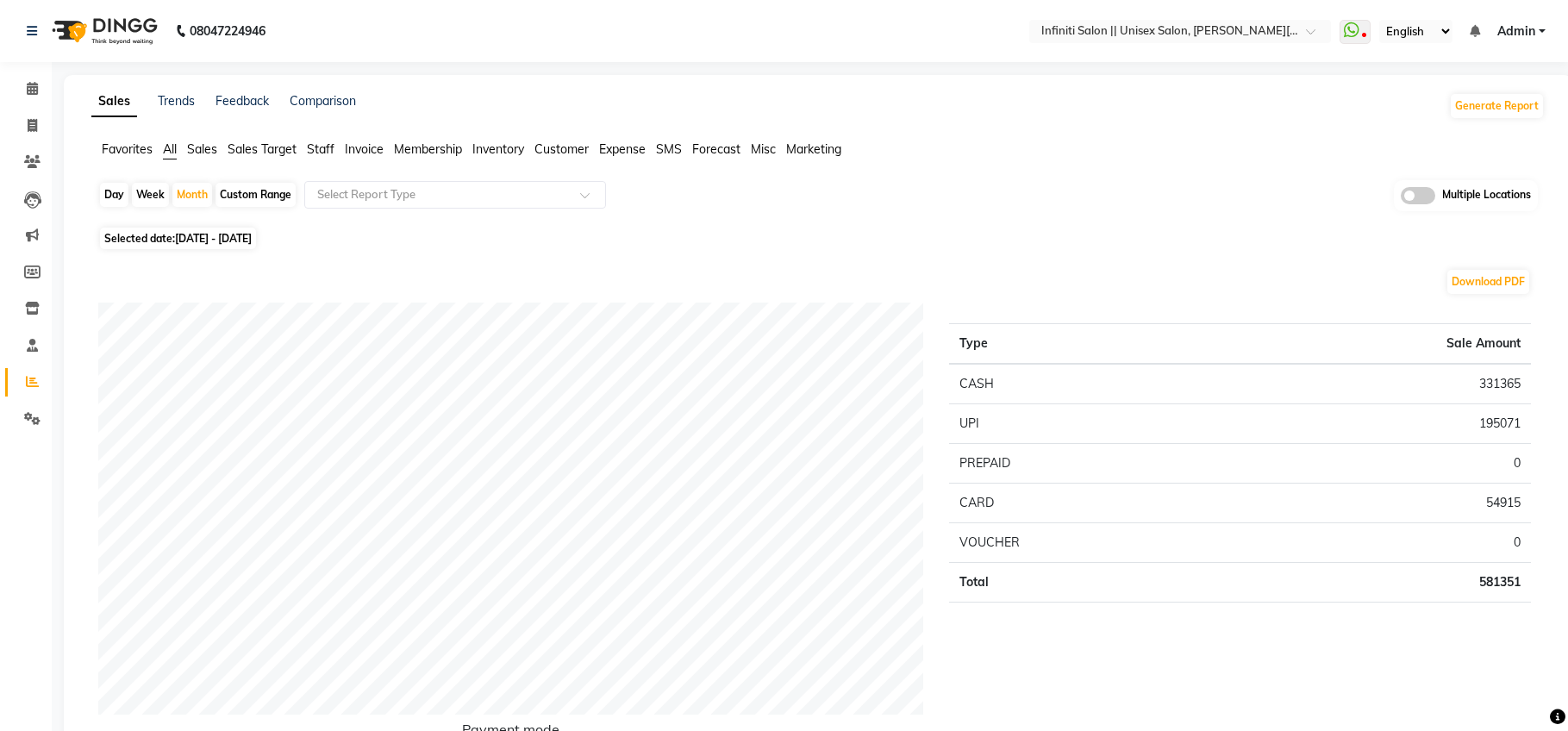
click at [370, 144] on span "Invoice" at bounding box center [364, 149] width 39 height 15
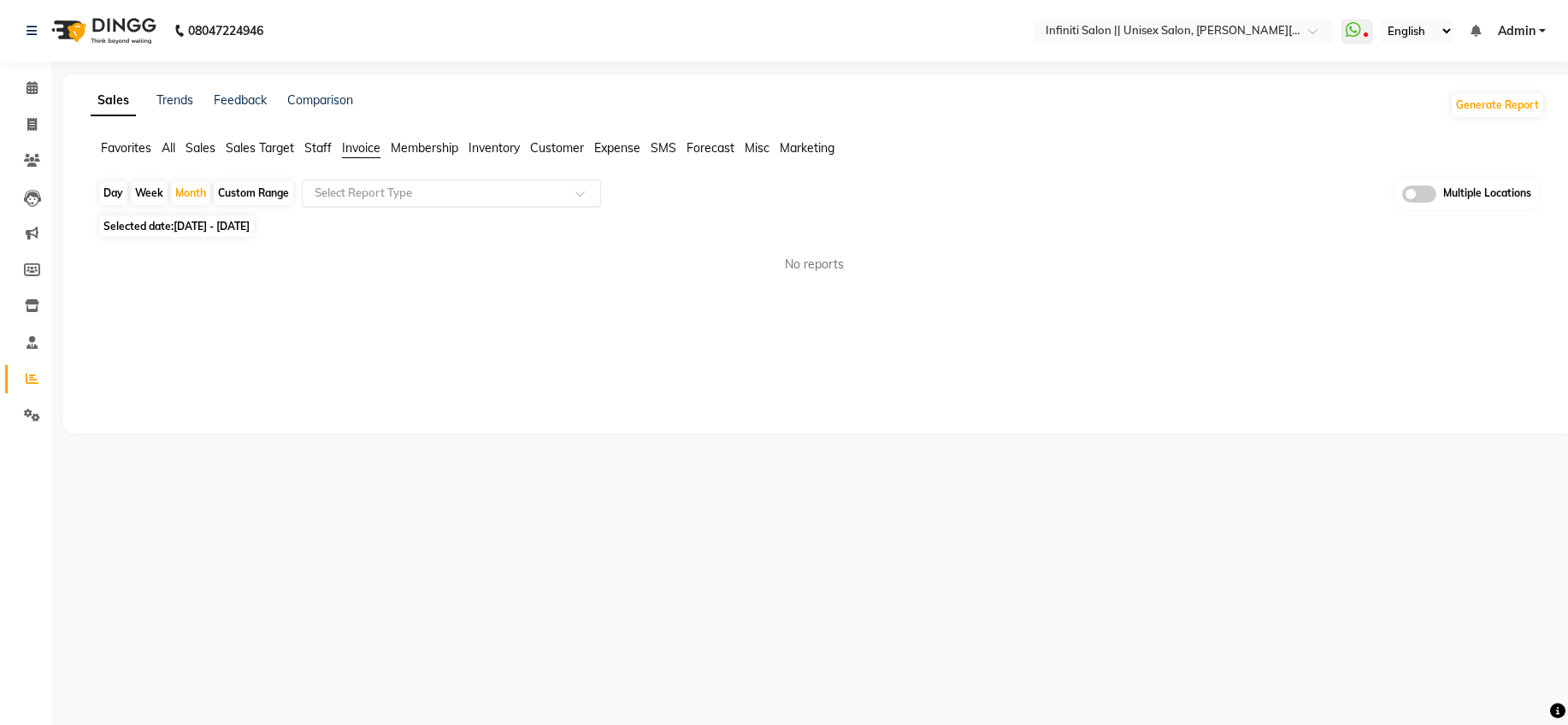
click at [387, 197] on input "text" at bounding box center [433, 193] width 246 height 17
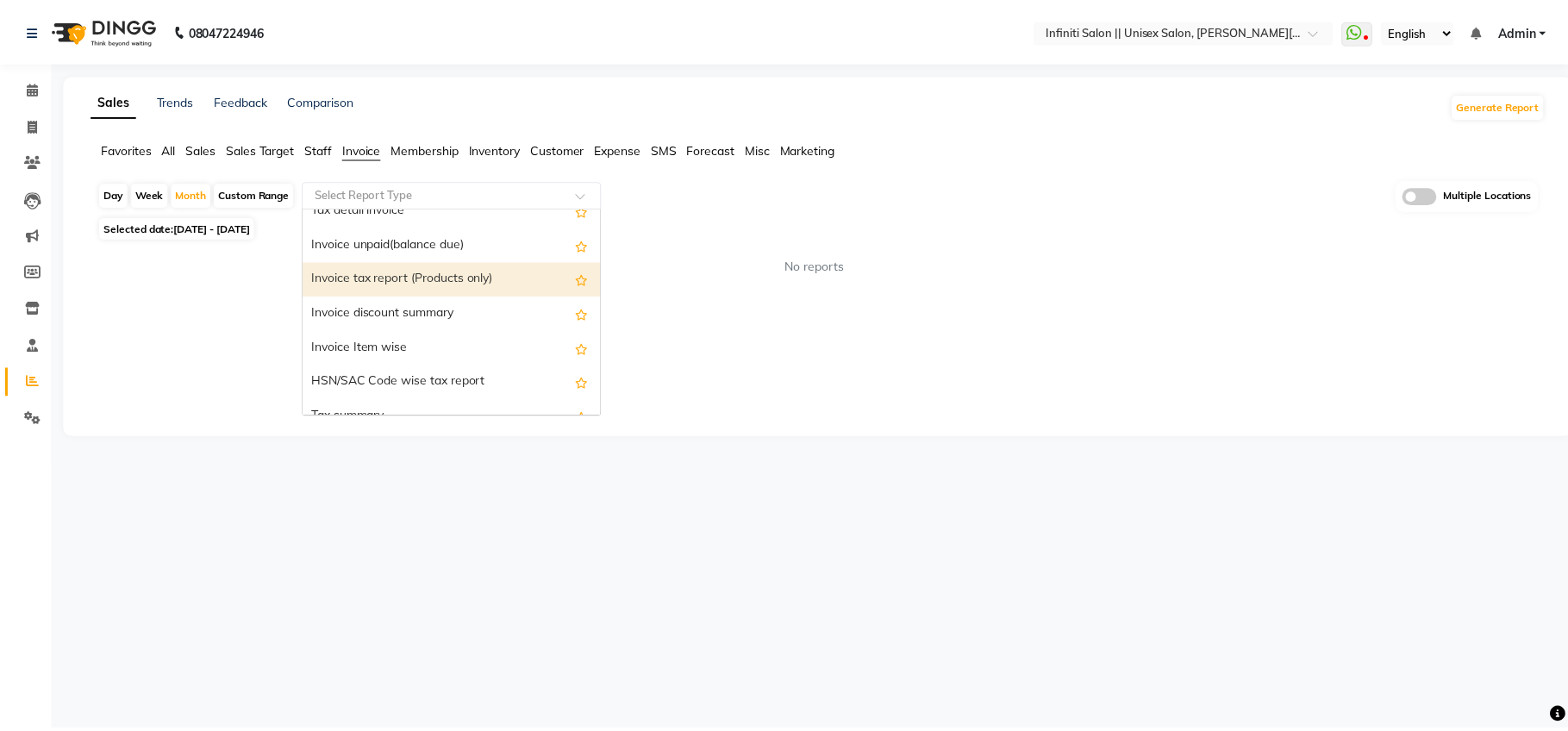
scroll to position [111, 0]
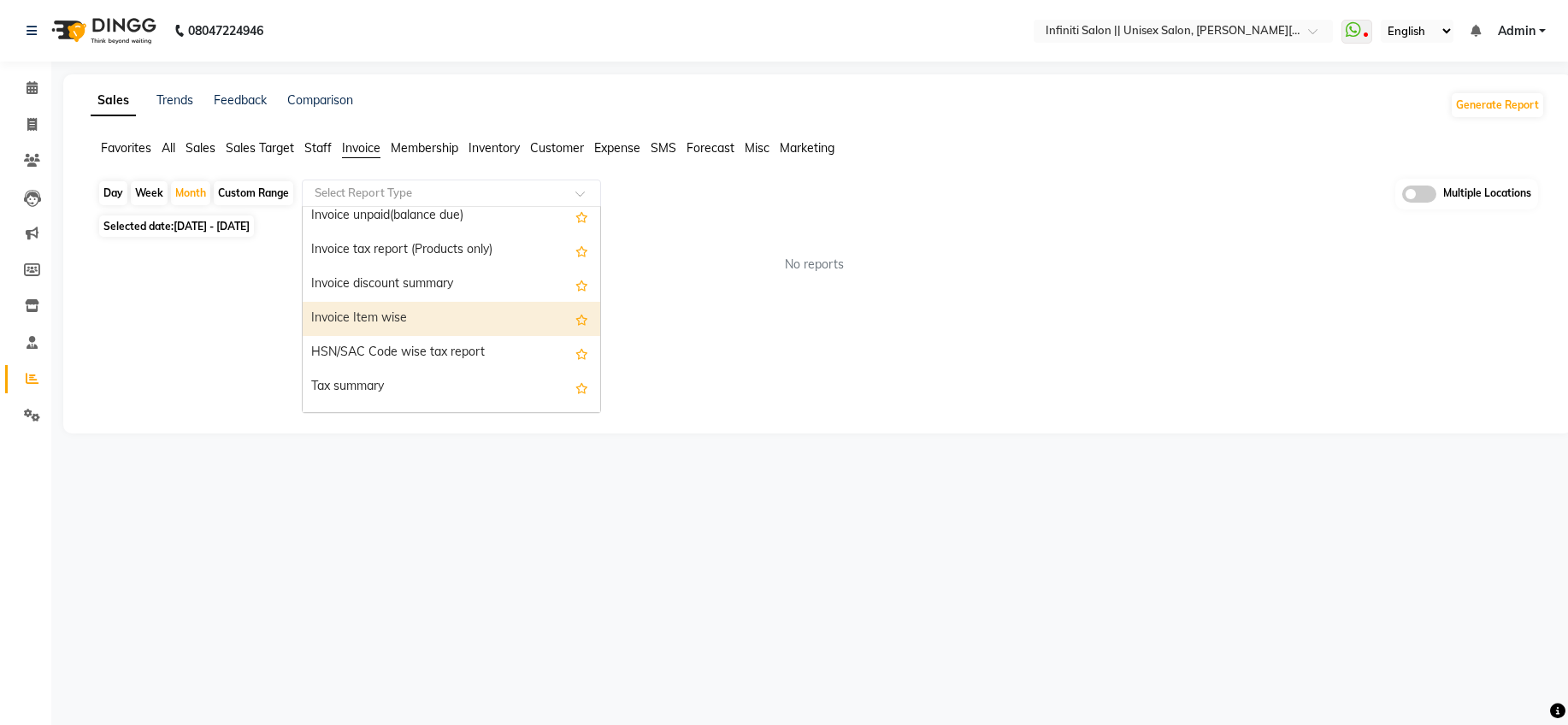
click at [389, 316] on div "Invoice Item wise" at bounding box center [451, 319] width 298 height 34
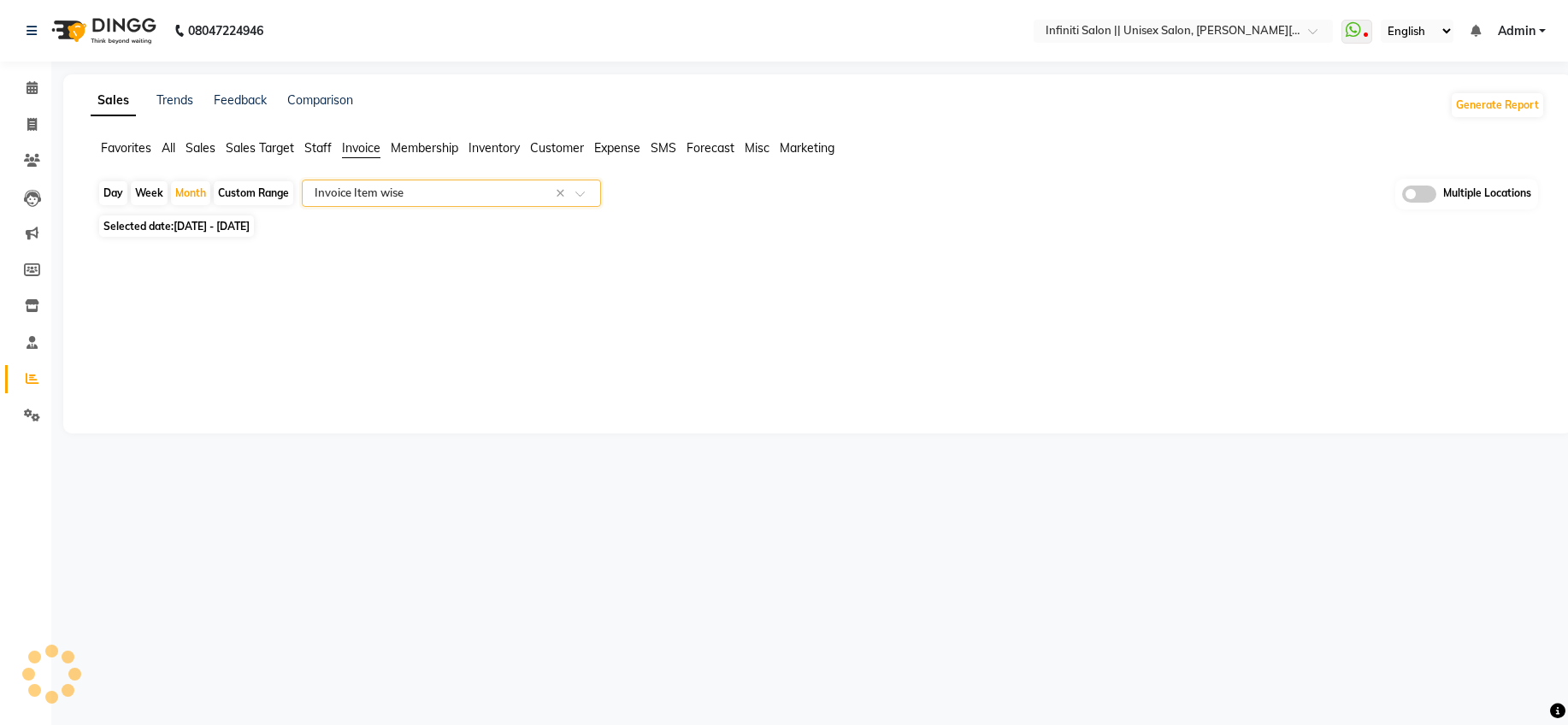
select select "full_report"
select select "csv"
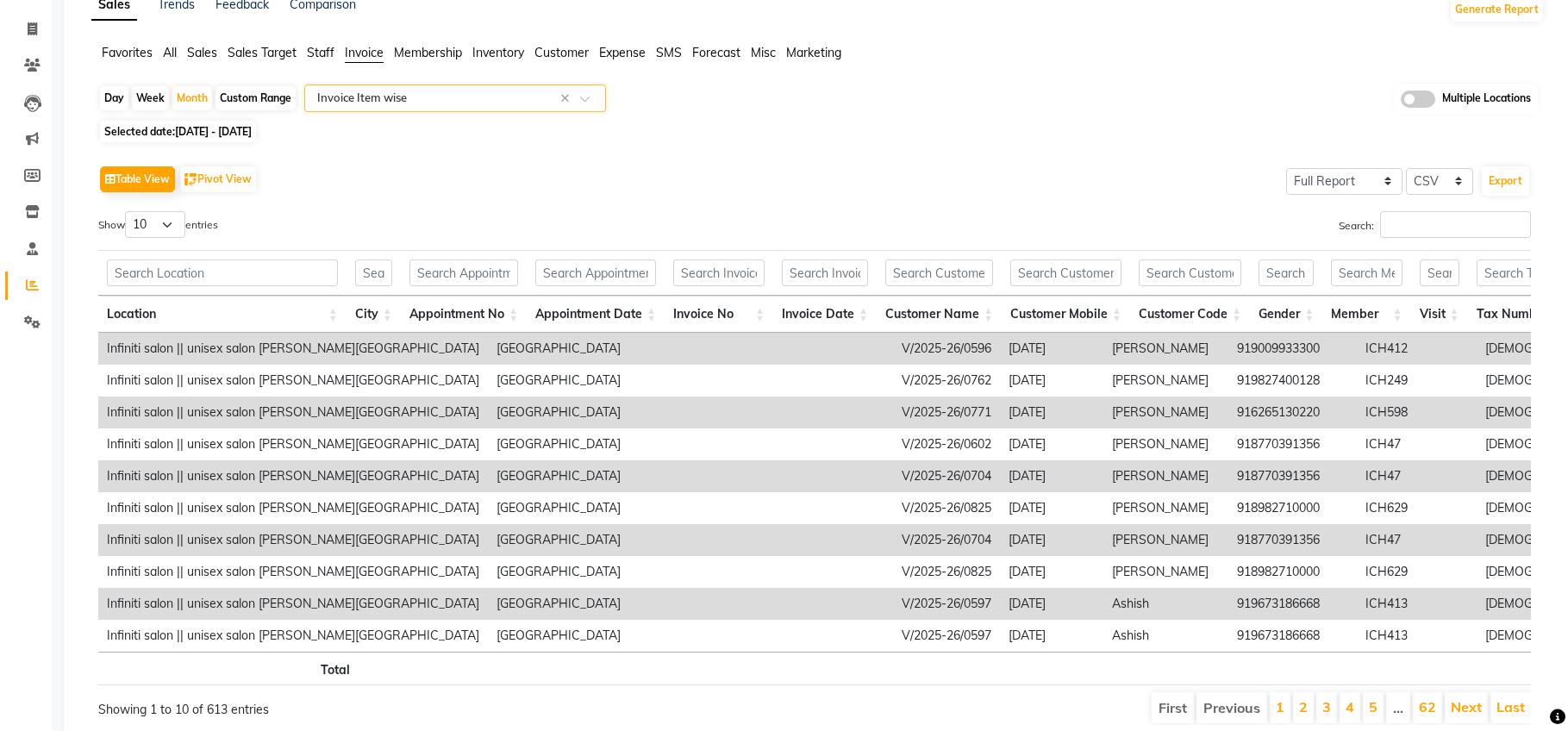
scroll to position [174, 0]
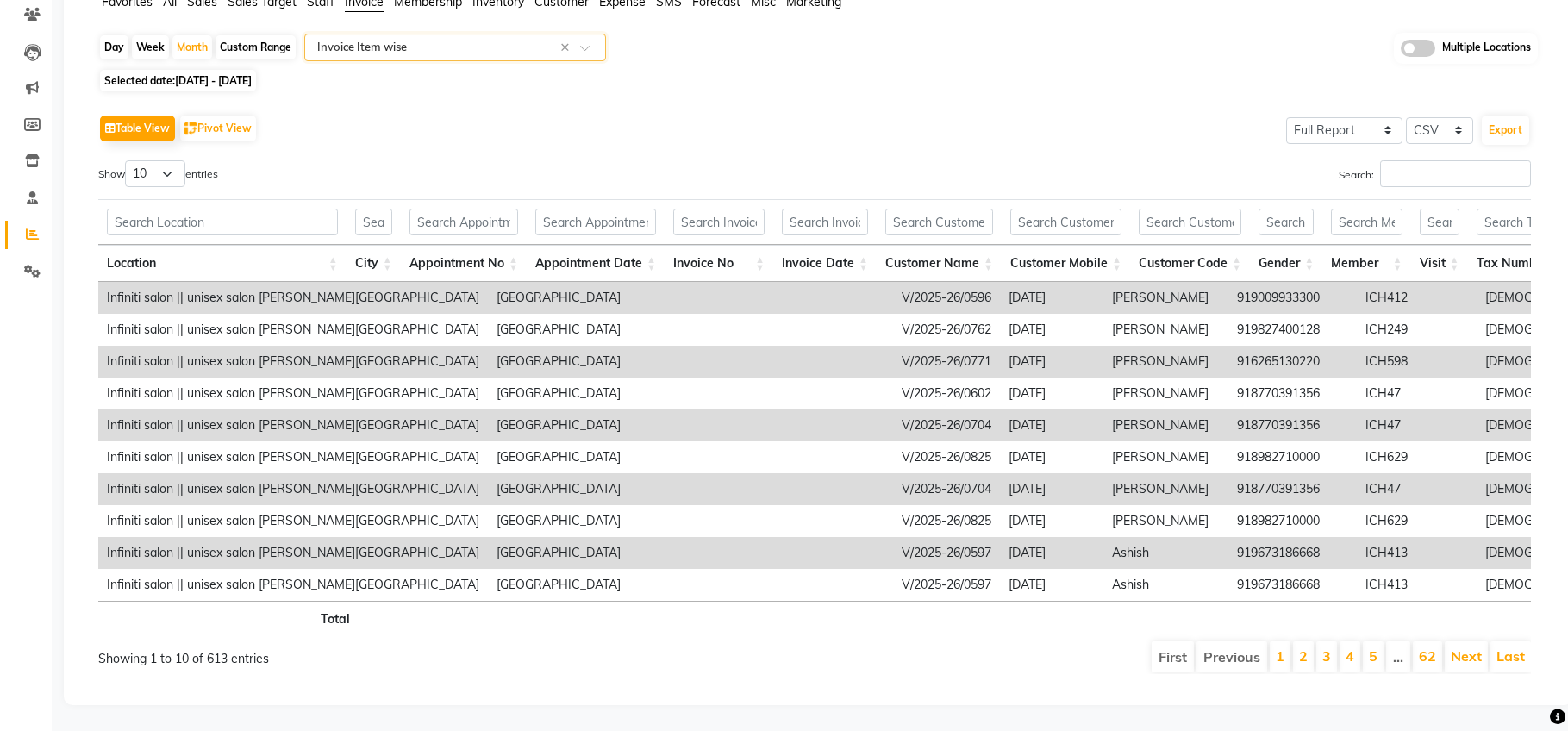
click at [1368, 641] on li "5" at bounding box center [1373, 657] width 20 height 31
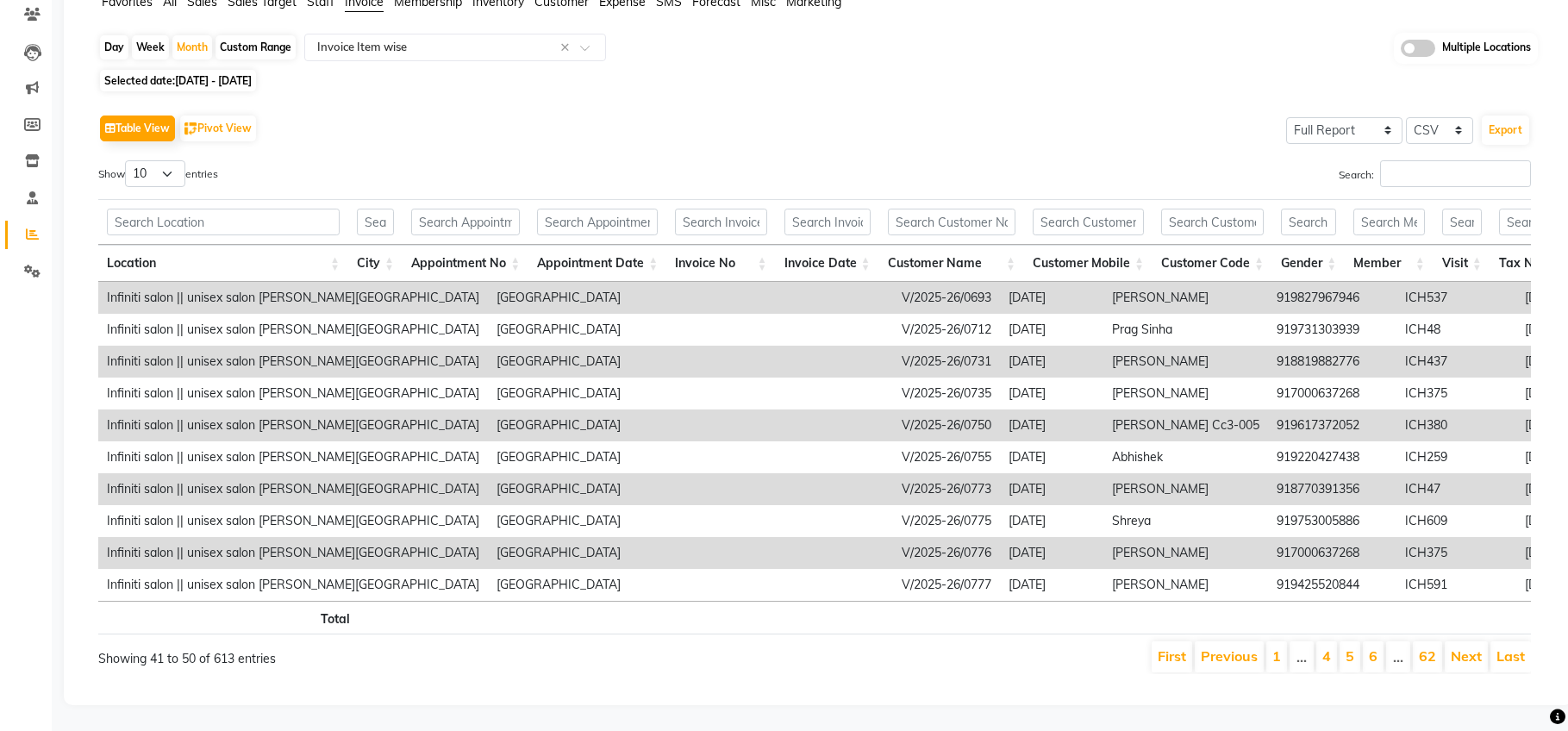
click at [1360, 644] on li "5" at bounding box center [1350, 657] width 20 height 31
click at [1351, 647] on link "5" at bounding box center [1350, 656] width 9 height 17
click at [1332, 649] on link "4" at bounding box center [1327, 656] width 9 height 17
click at [1307, 650] on link "2" at bounding box center [1304, 656] width 9 height 17
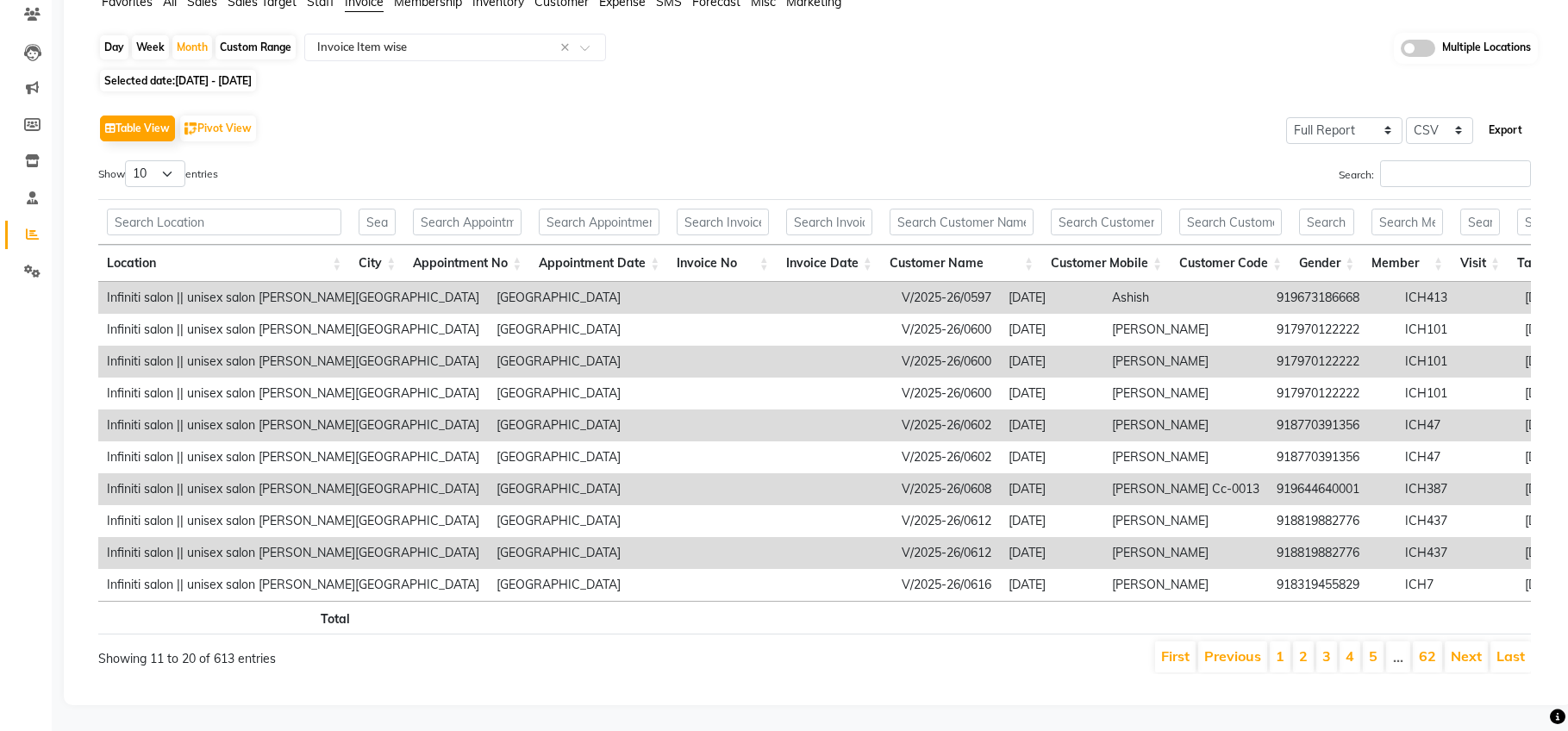
click at [1497, 116] on button "Export" at bounding box center [1505, 130] width 47 height 29
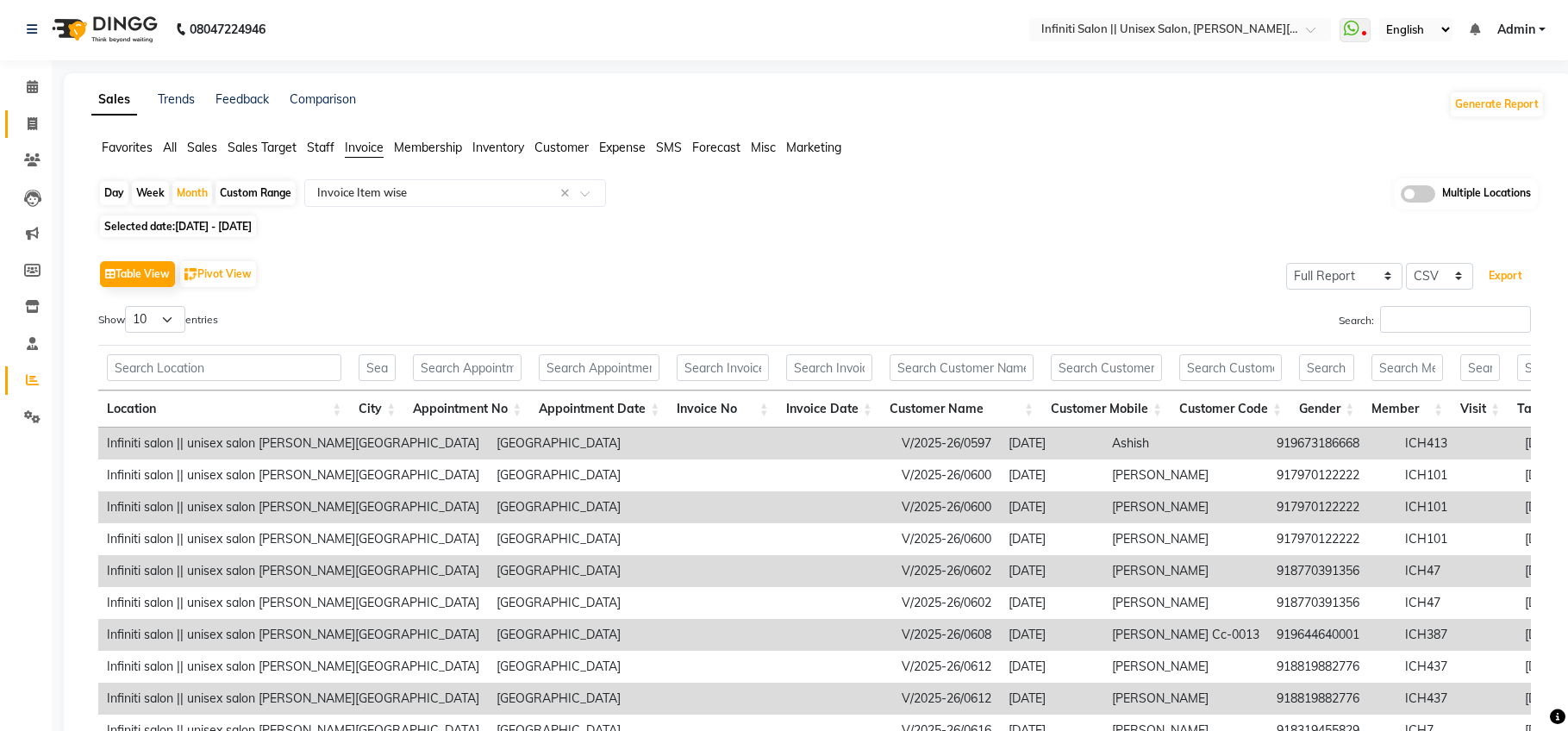
scroll to position [0, 0]
drag, startPoint x: 33, startPoint y: 119, endPoint x: 50, endPoint y: 127, distance: 18.8
click at [34, 120] on icon at bounding box center [33, 124] width 10 height 13
select select "service"
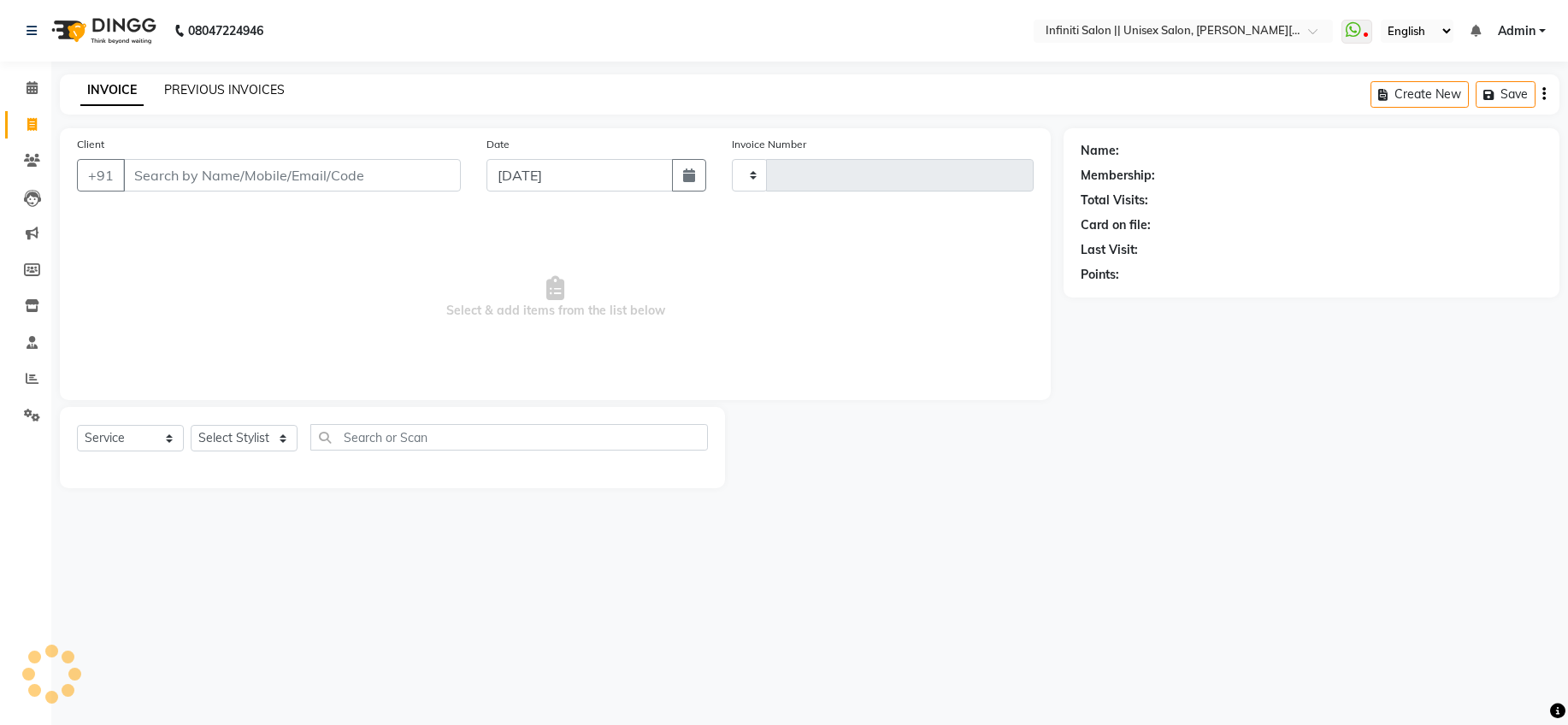
type input "0909"
select select "8233"
click at [268, 85] on link "PREVIOUS INVOICES" at bounding box center [225, 90] width 121 height 15
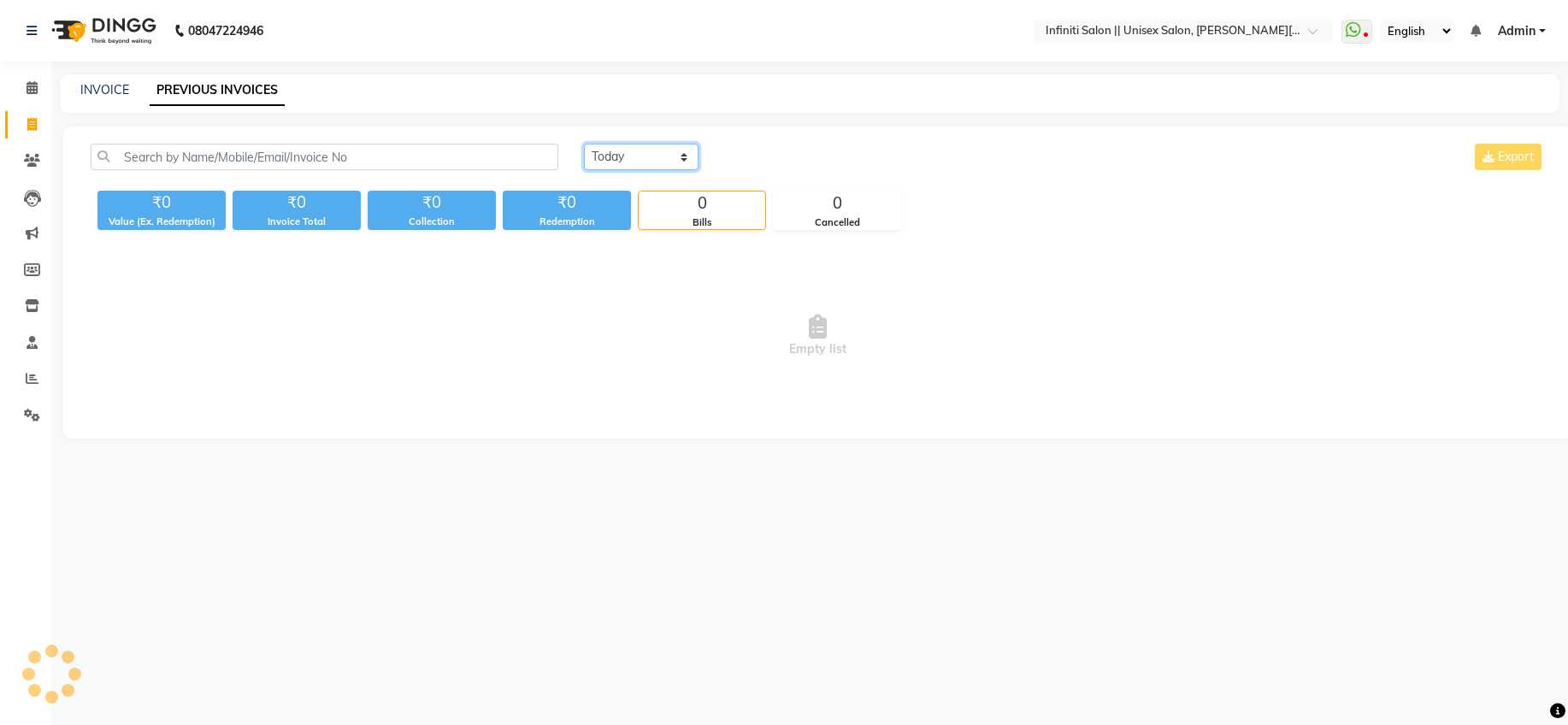
click at [599, 165] on select "Today Yesterday Custom Range" at bounding box center [641, 157] width 115 height 27
select select "range"
click at [759, 160] on input "03-09-2025" at bounding box center [780, 157] width 120 height 24
select select "9"
select select "2025"
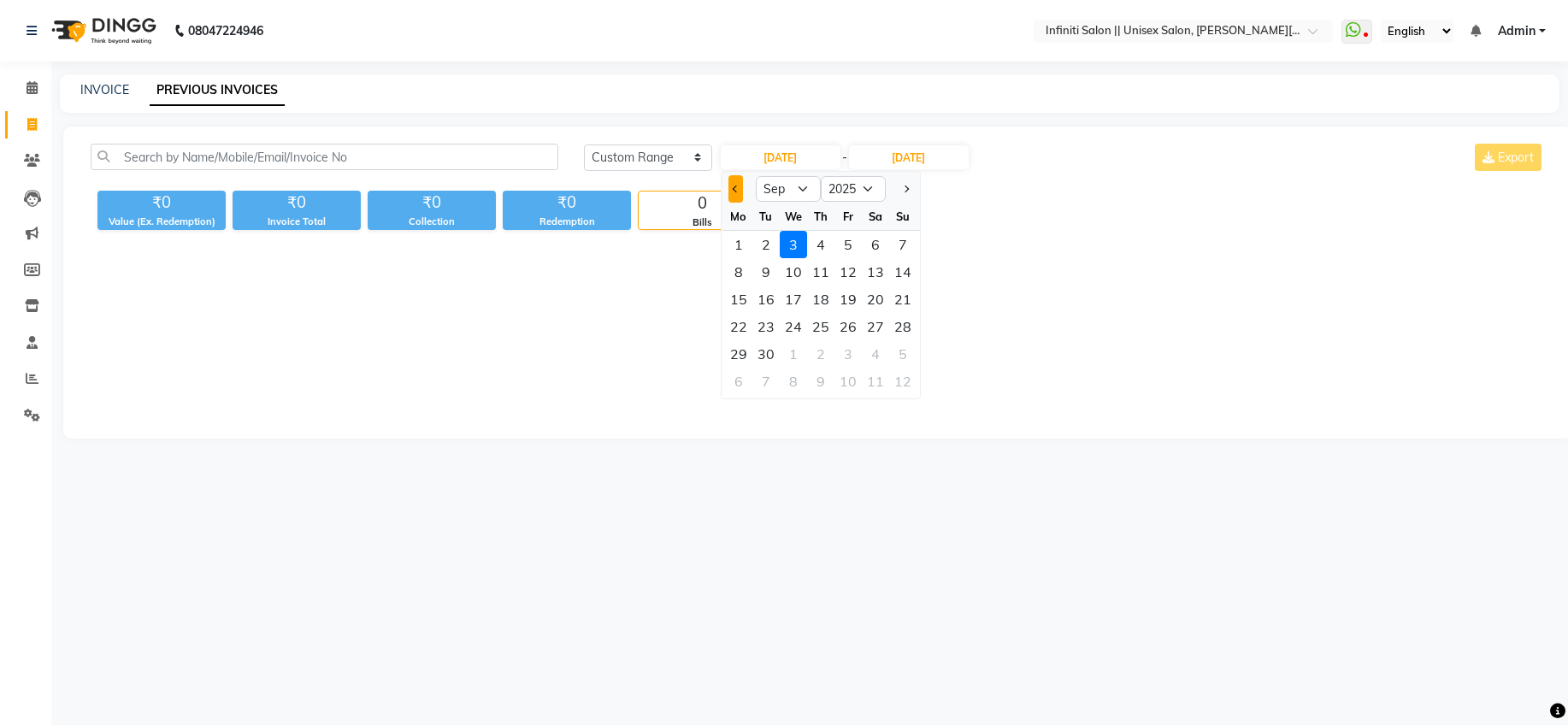
click at [739, 189] on button "Previous month" at bounding box center [735, 188] width 14 height 28
select select "8"
click at [847, 246] on div "1" at bounding box center [848, 244] width 28 height 28
type input "01-08-2025"
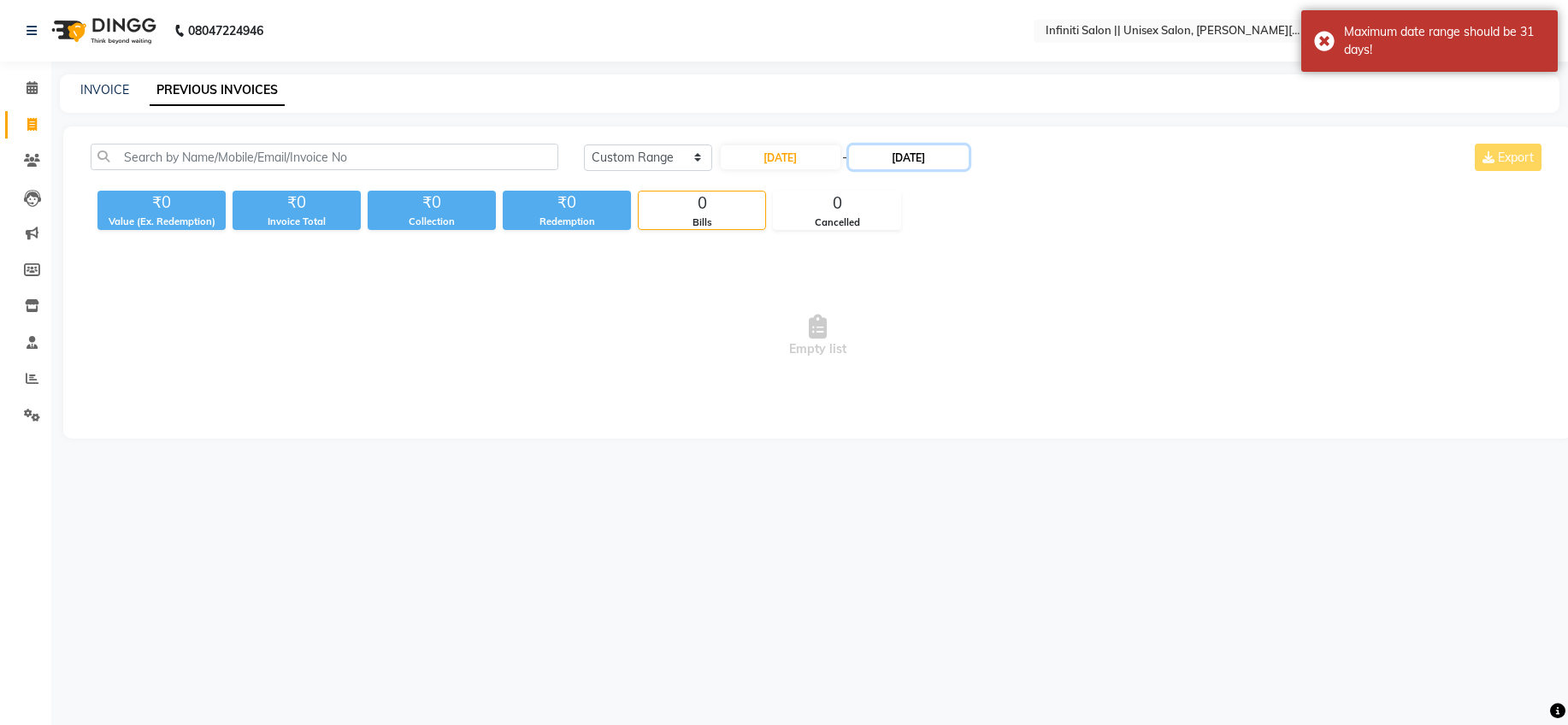
click at [917, 157] on input "03-09-2025" at bounding box center [908, 157] width 120 height 24
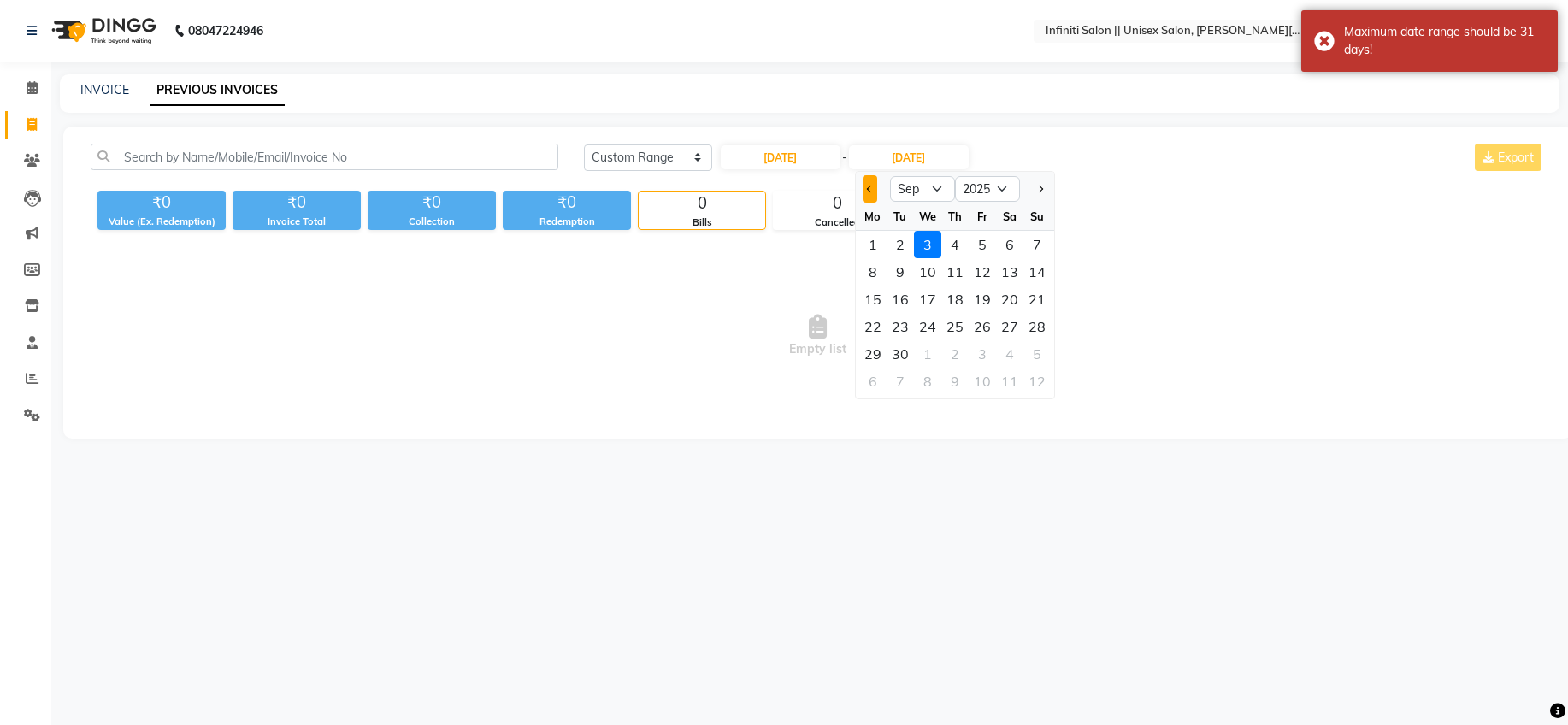
click at [870, 193] on button "Previous month" at bounding box center [870, 188] width 14 height 28
select select "8"
click at [959, 248] on div "28 29 30 31 1 2 3" at bounding box center [954, 244] width 198 height 28
click at [1034, 355] on div "31" at bounding box center [1037, 354] width 28 height 28
type input "31-08-2025"
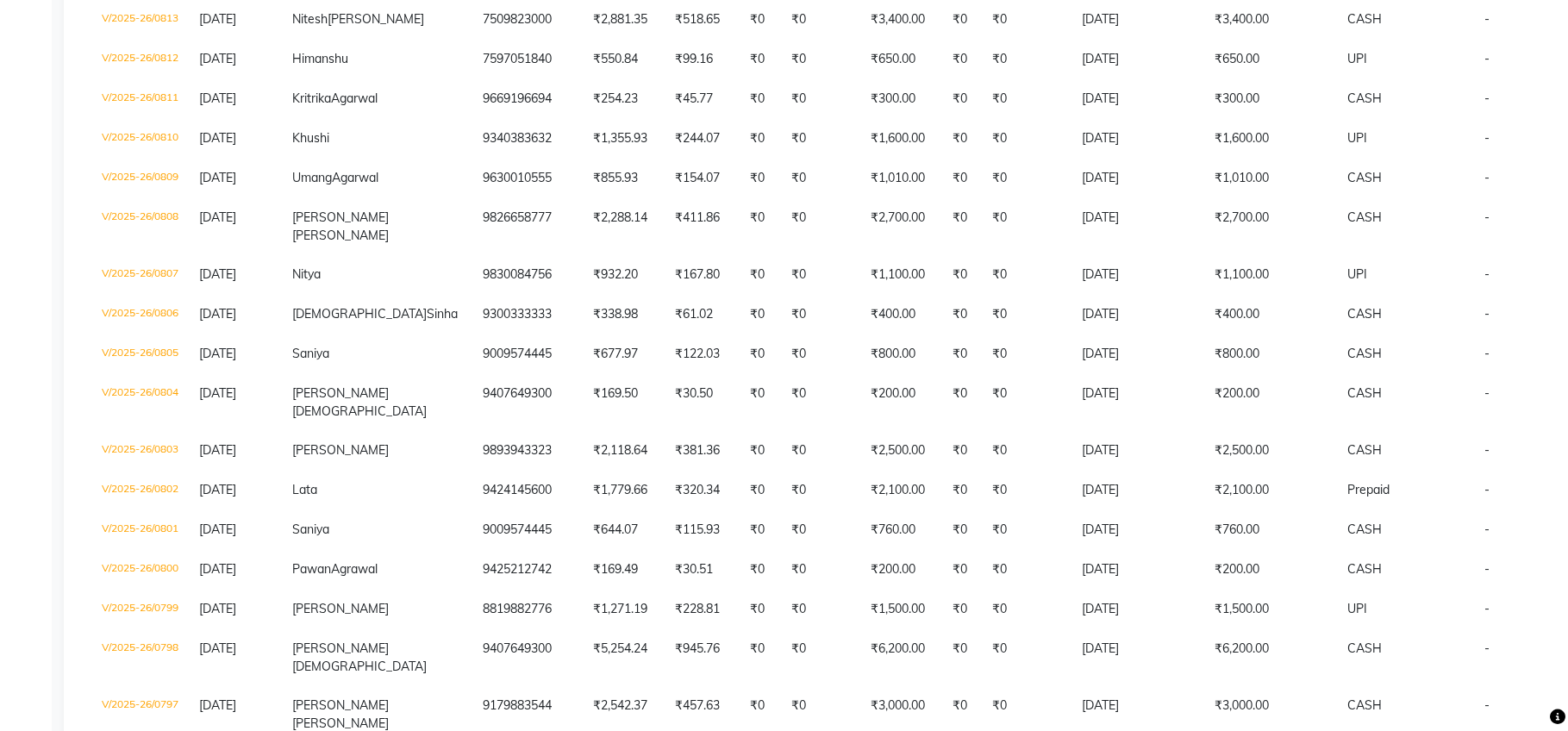
scroll to position [4337, 0]
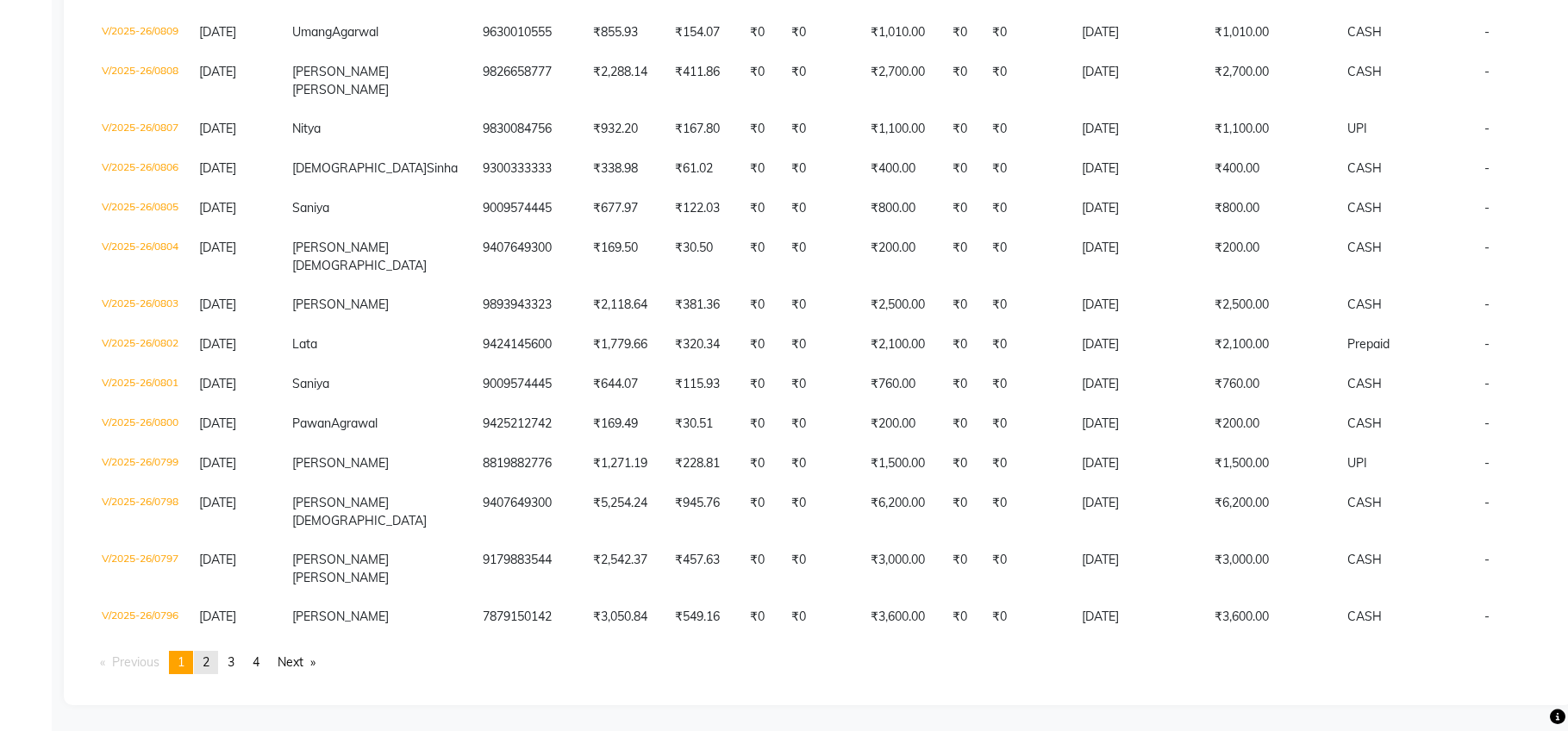
click at [209, 656] on span "2" at bounding box center [206, 662] width 7 height 15
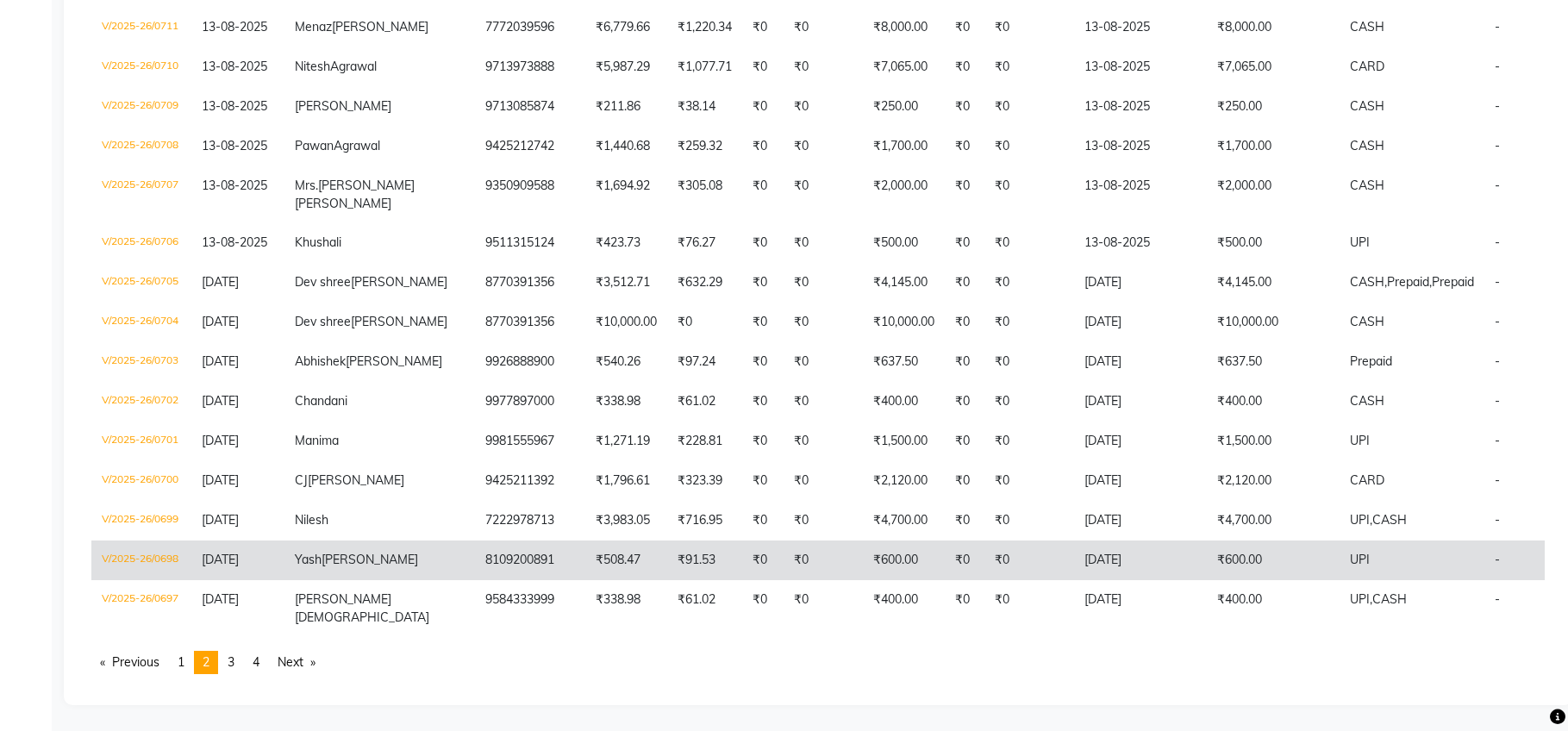
scroll to position [4560, 0]
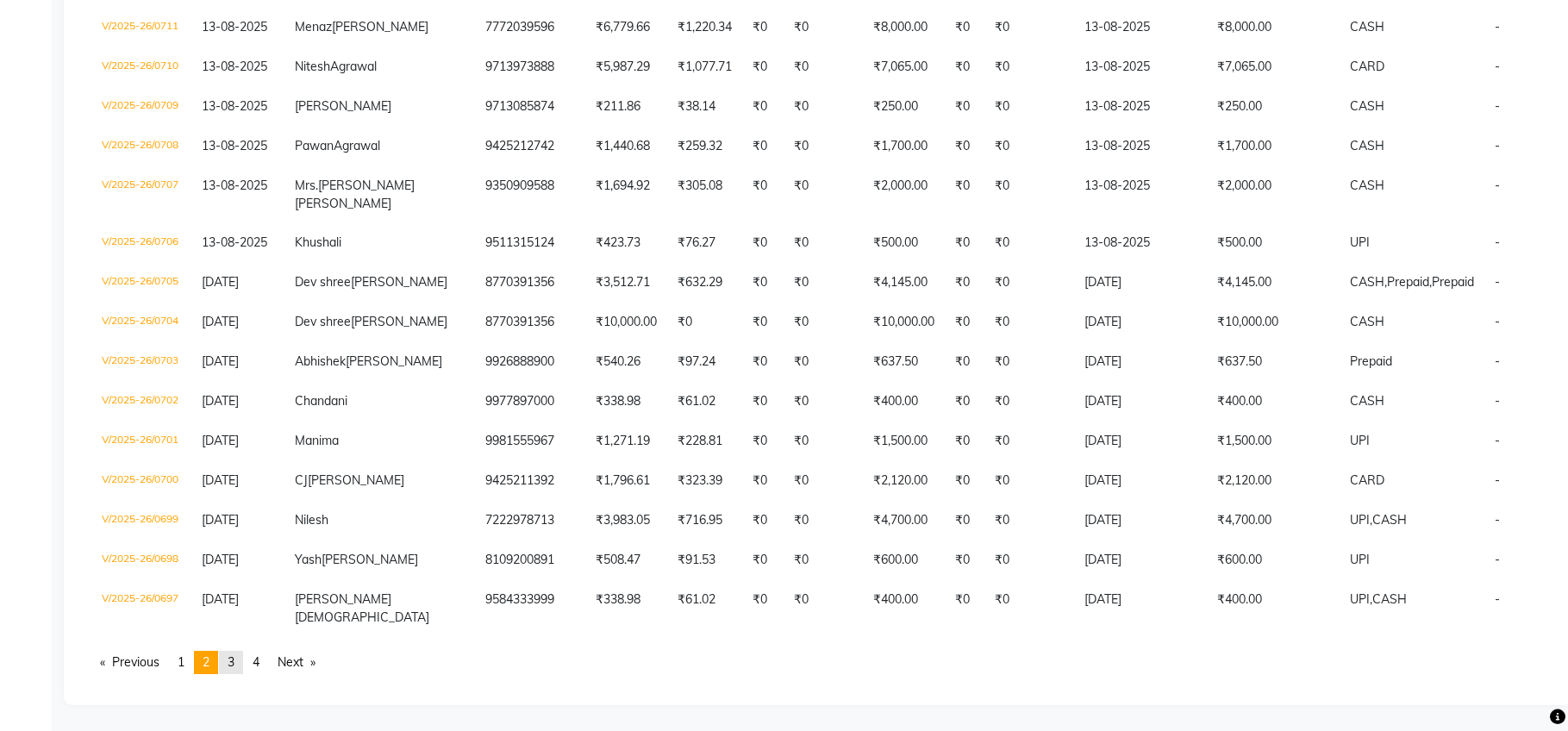
click at [239, 660] on link "page 3" at bounding box center [231, 663] width 24 height 23
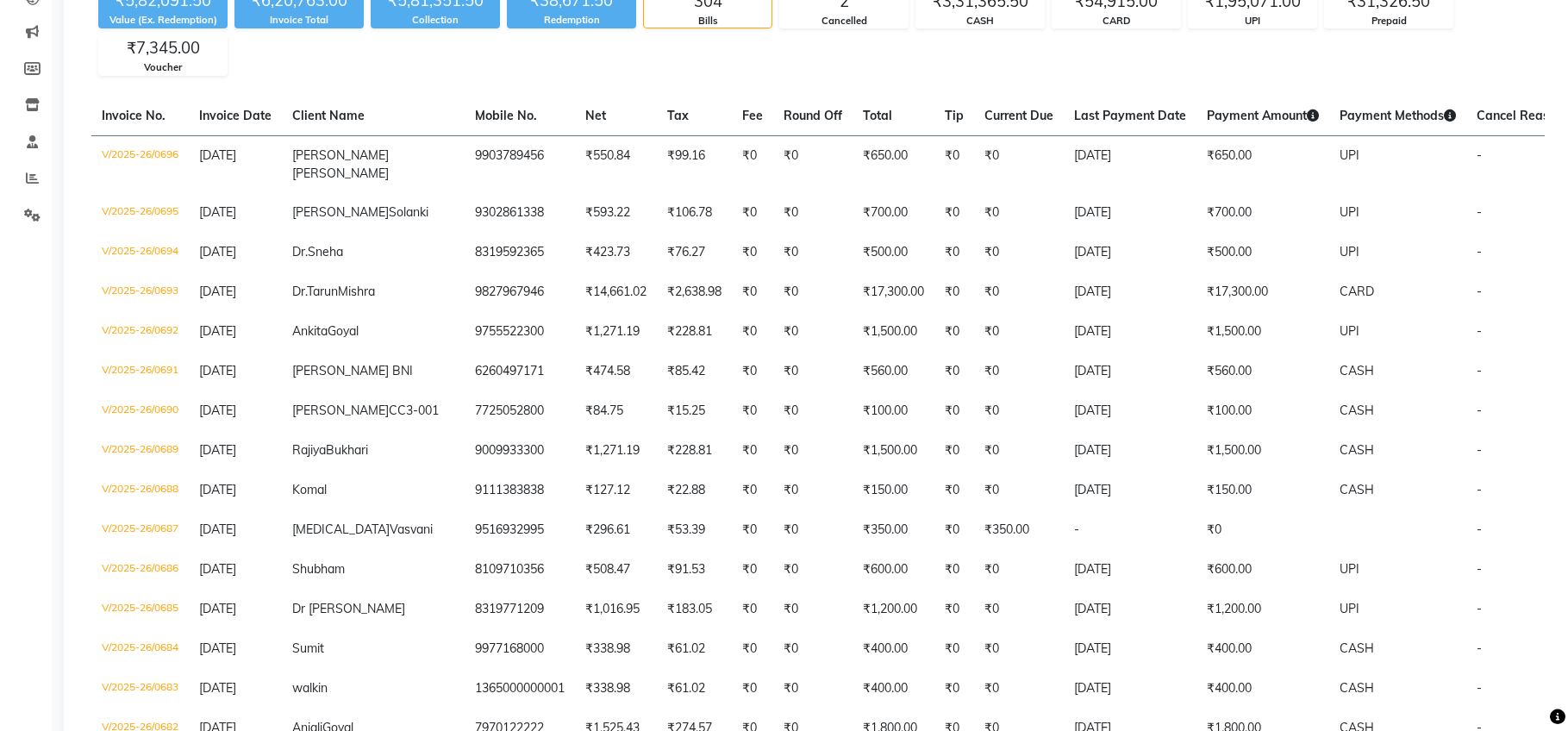
scroll to position [0, 0]
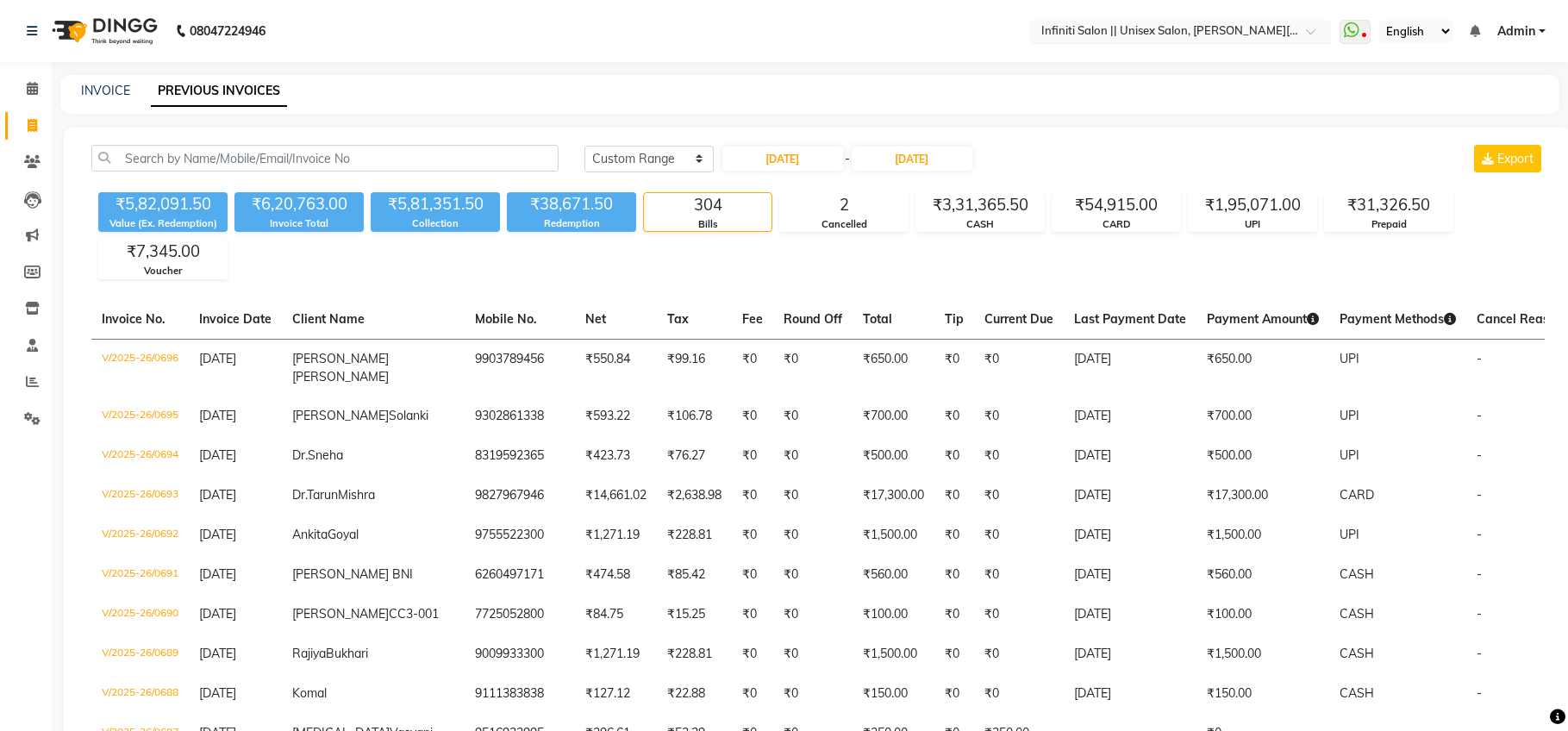
click at [1218, 28] on input "text" at bounding box center [1163, 33] width 250 height 17
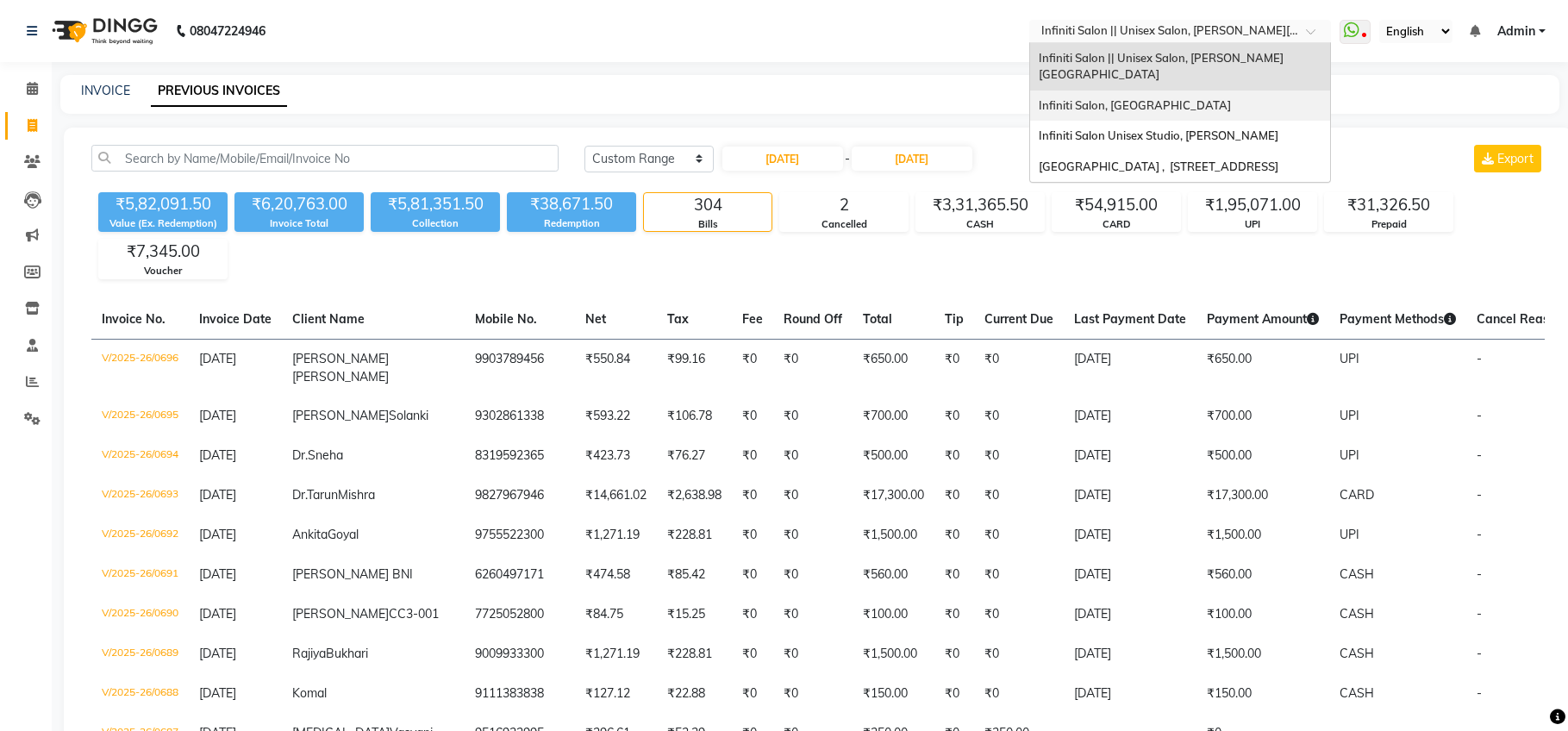
click at [1185, 98] on span "Infiniti Salon, [GEOGRAPHIC_DATA]" at bounding box center [1135, 105] width 192 height 14
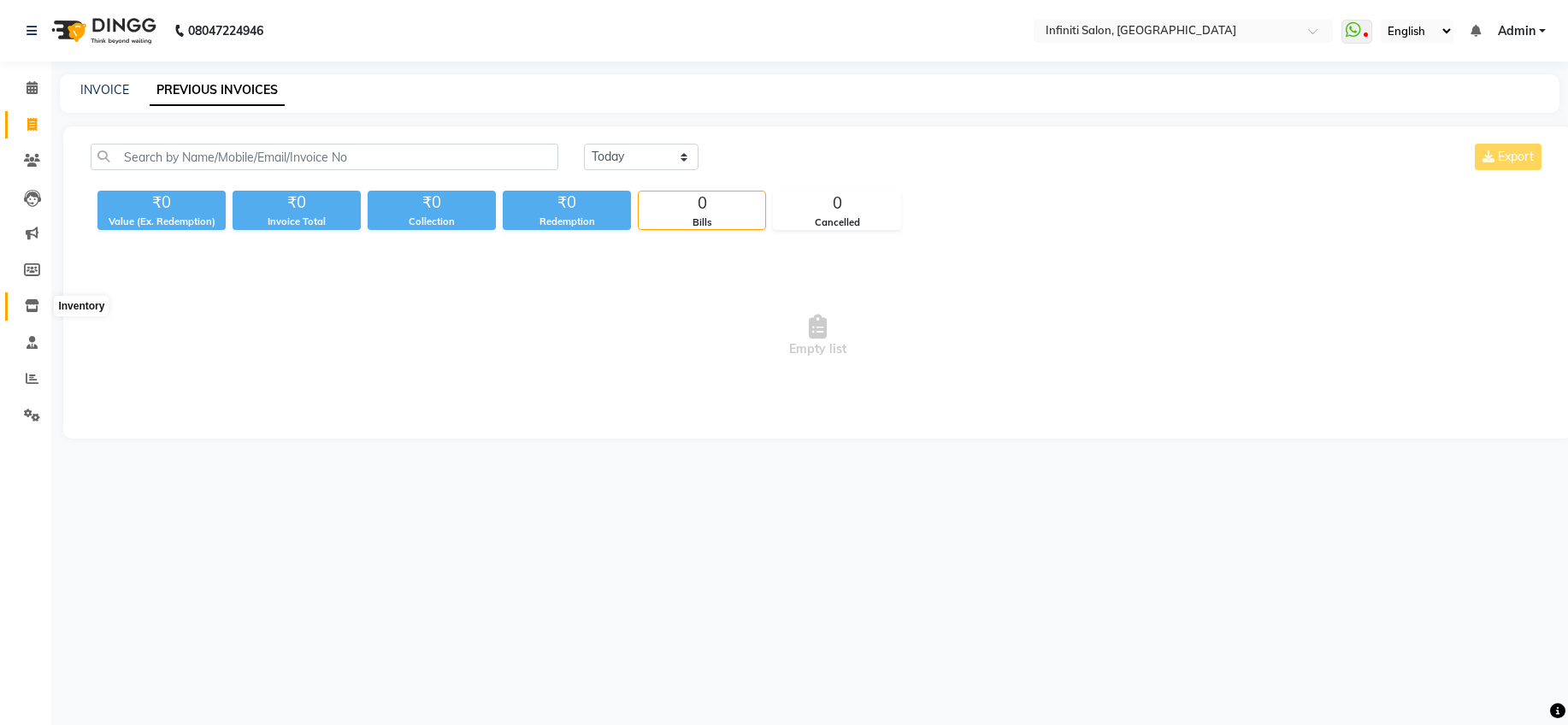
click at [31, 301] on icon at bounding box center [32, 305] width 14 height 12
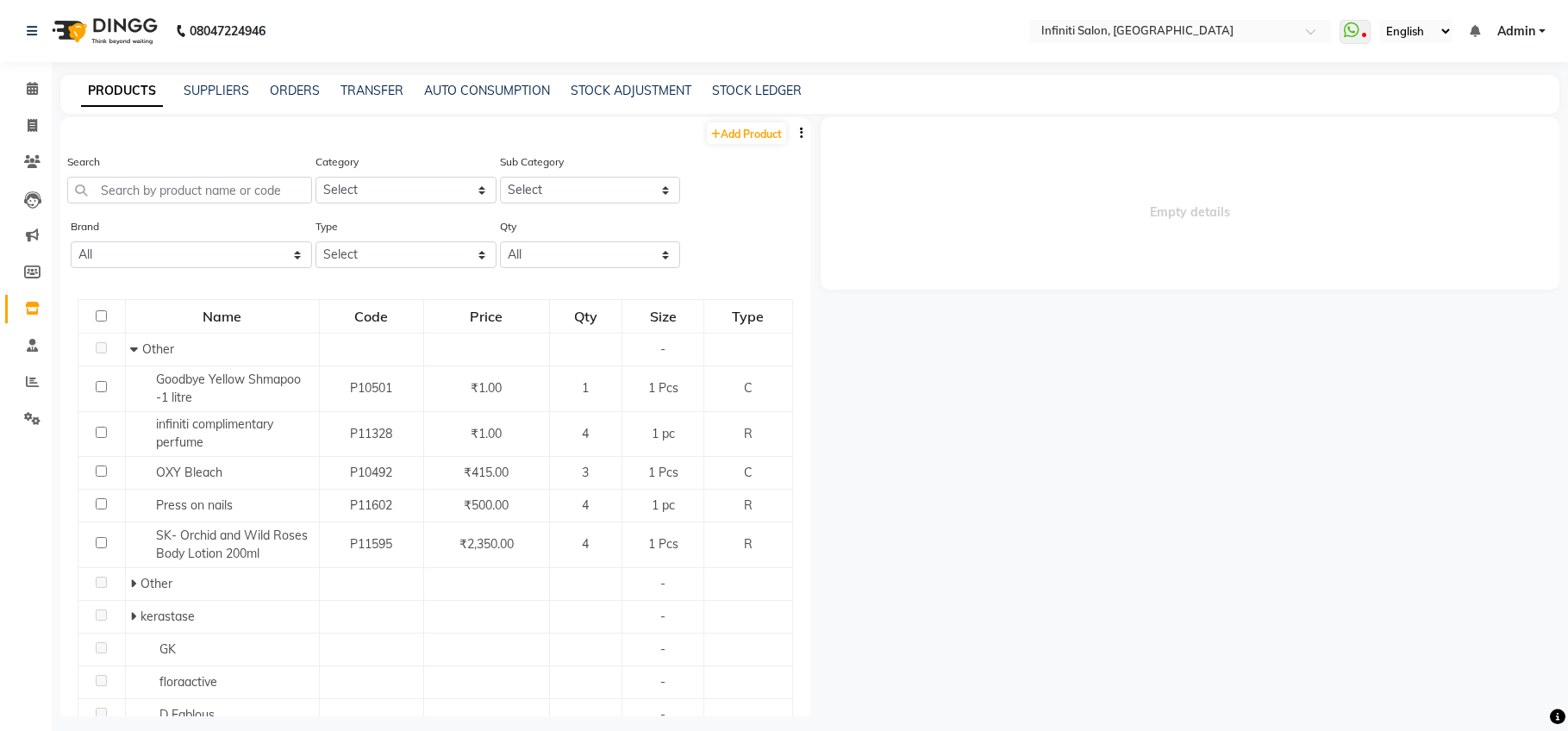
click at [301, 100] on div "PRODUCTS SUPPLIERS ORDERS TRANSFER AUTO CONSUMPTION STOCK ADJUSTMENT STOCK LEDG…" at bounding box center [811, 95] width 1499 height 39
click at [299, 90] on link "ORDERS" at bounding box center [295, 91] width 50 height 15
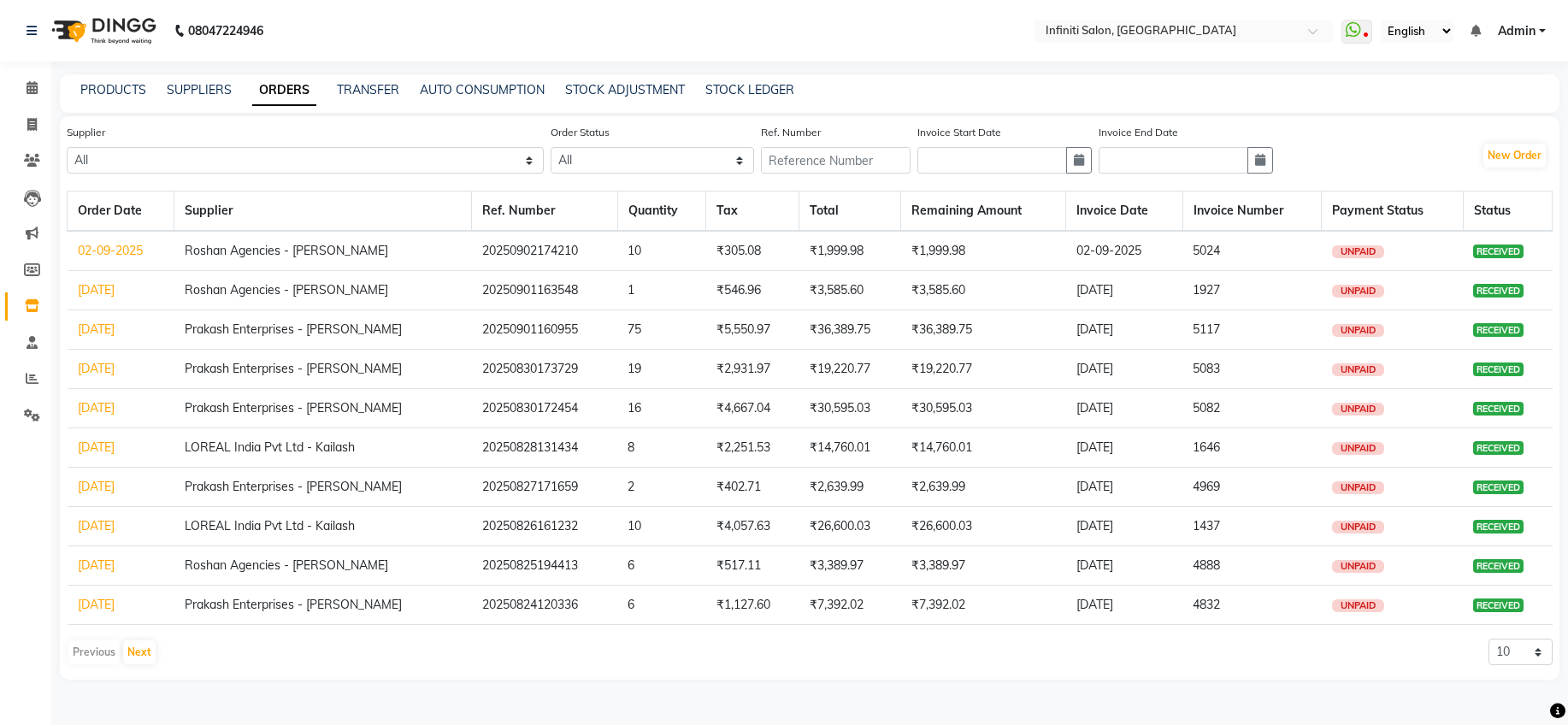
click at [135, 248] on link "02-09-2025" at bounding box center [110, 251] width 65 height 15
